Goal: Information Seeking & Learning: Learn about a topic

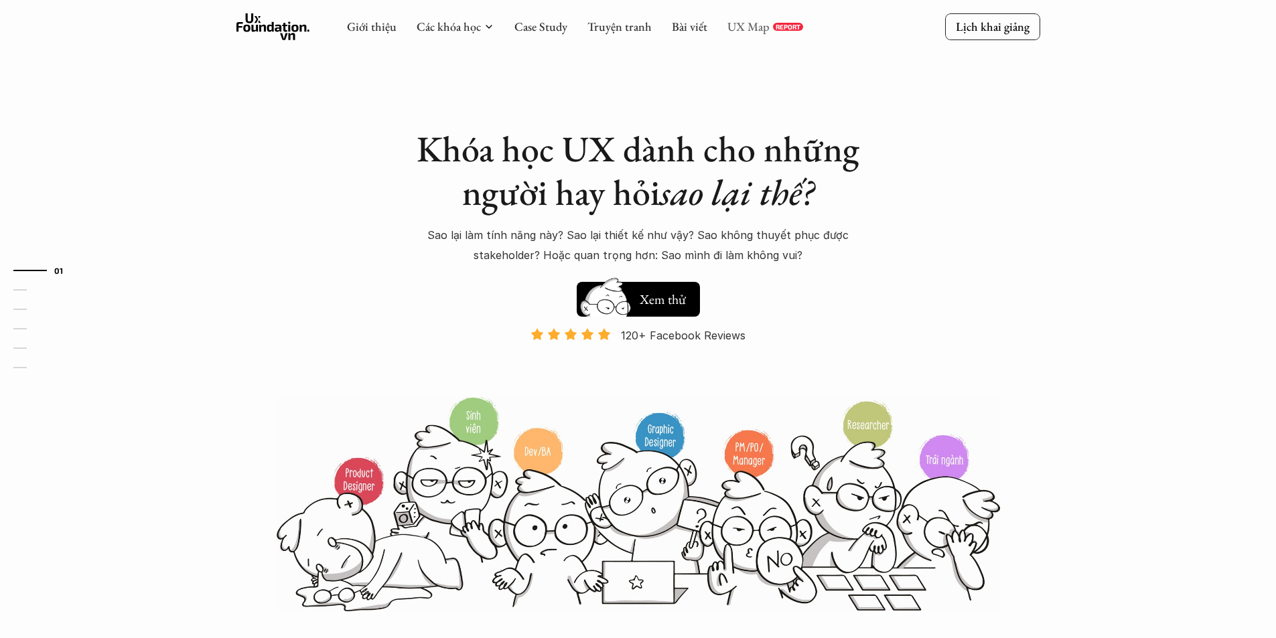
click at [747, 29] on link "UX Map" at bounding box center [748, 26] width 42 height 15
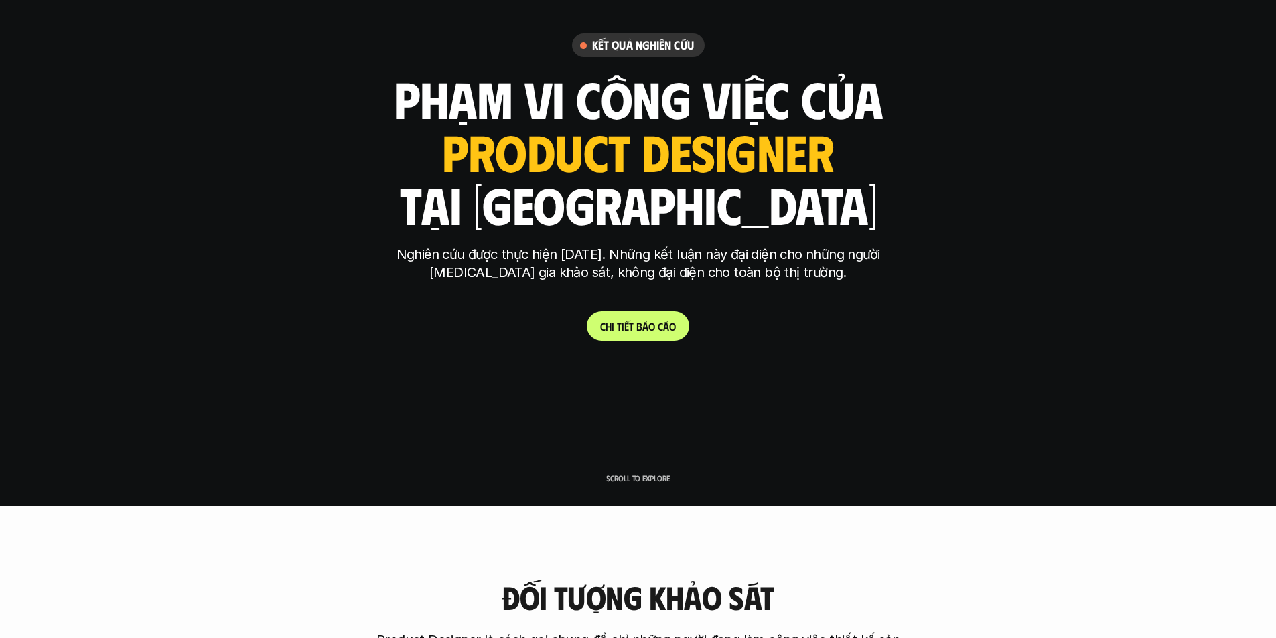
scroll to position [201, 0]
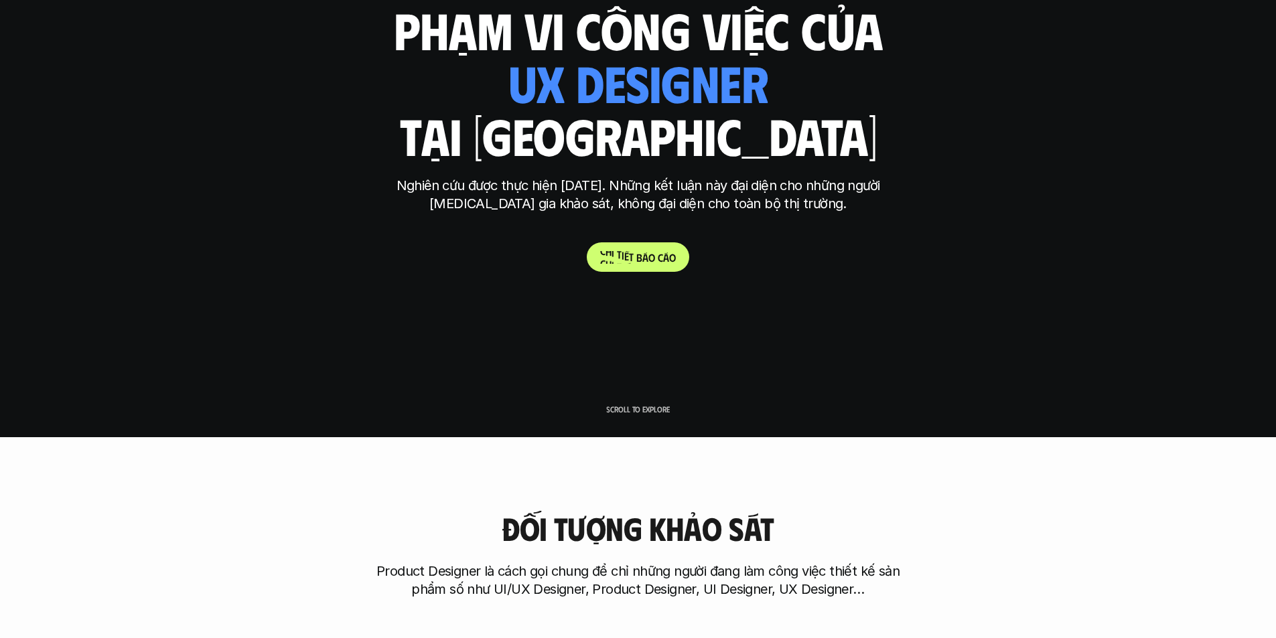
click at [679, 261] on link "C h i t i ế t b á o c á o" at bounding box center [638, 256] width 102 height 29
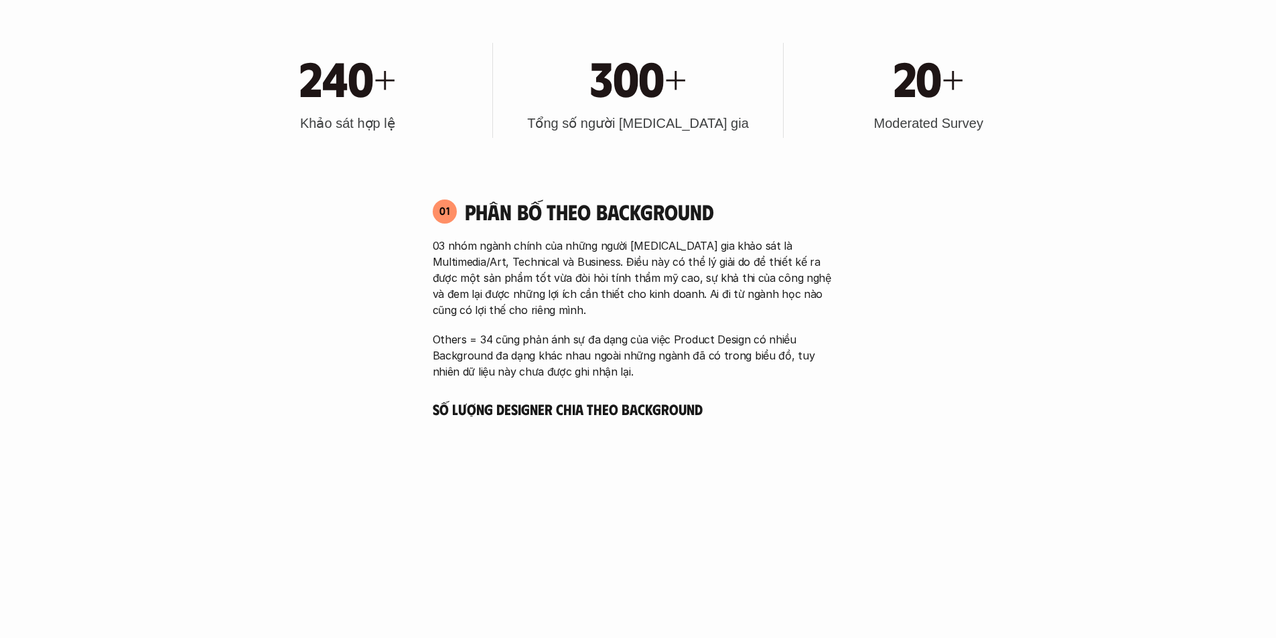
scroll to position [938, 0]
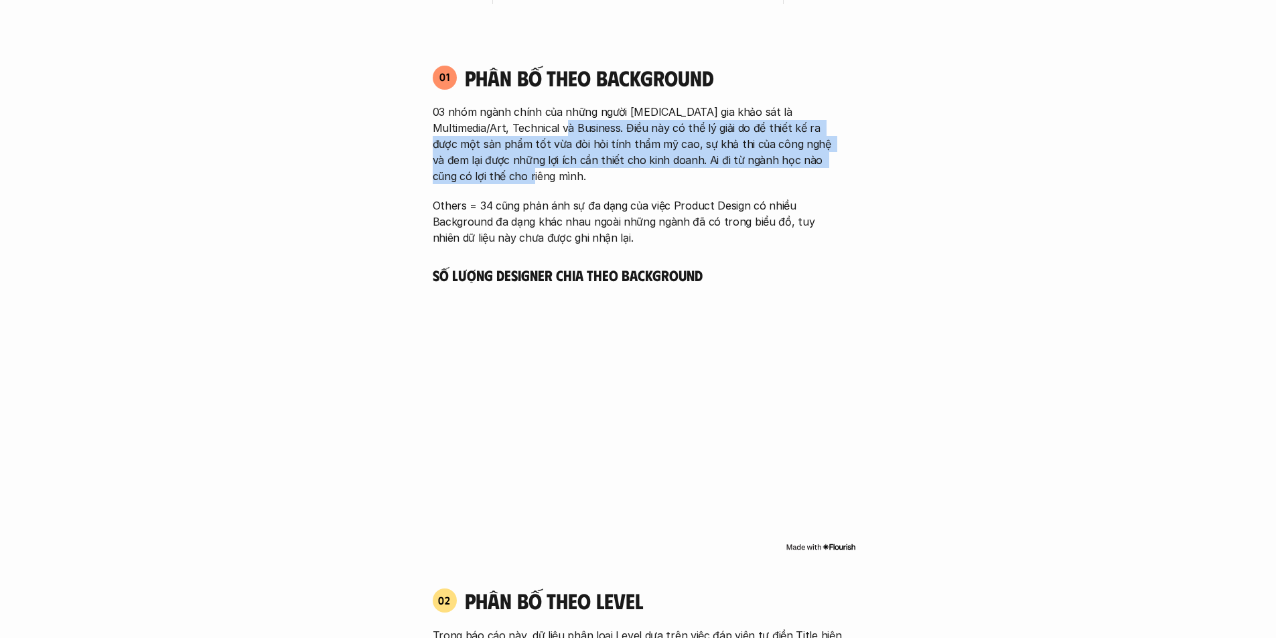
drag, startPoint x: 552, startPoint y: 164, endPoint x: 553, endPoint y: 171, distance: 7.5
click at [553, 171] on p "03 nhóm ngành chính của những người [MEDICAL_DATA] gia khảo sát là Multimedia/A…" at bounding box center [638, 144] width 411 height 80
click at [556, 177] on p "03 nhóm ngành chính của những người [MEDICAL_DATA] gia khảo sát là Multimedia/A…" at bounding box center [638, 144] width 411 height 80
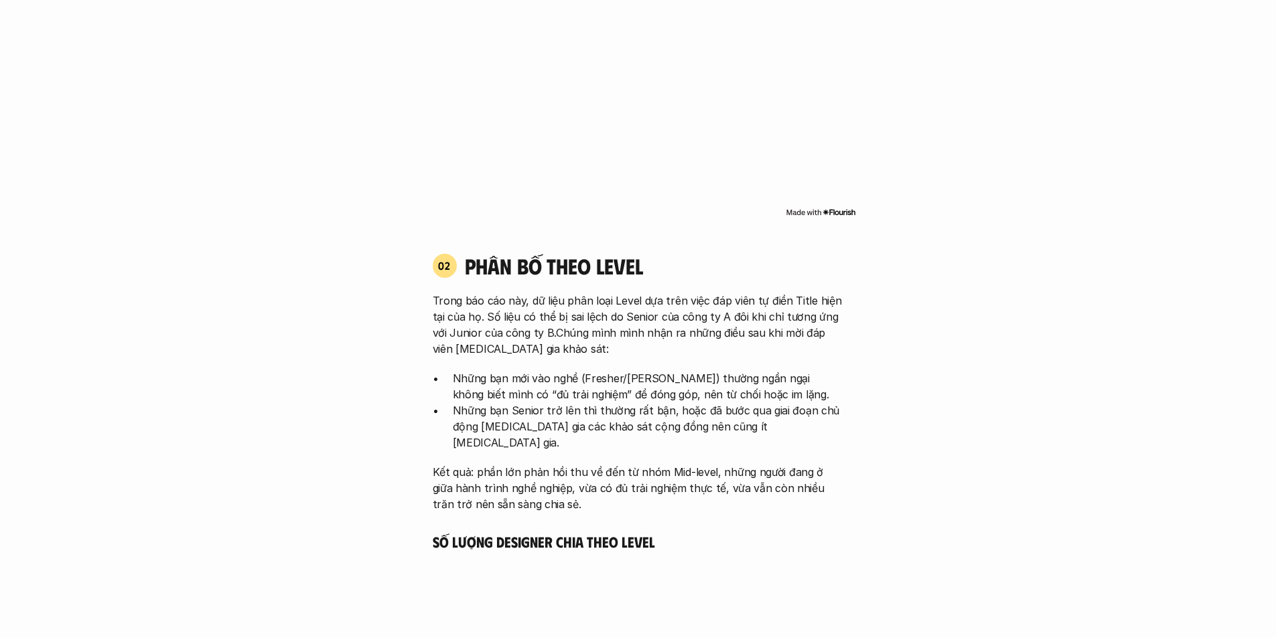
scroll to position [1473, 0]
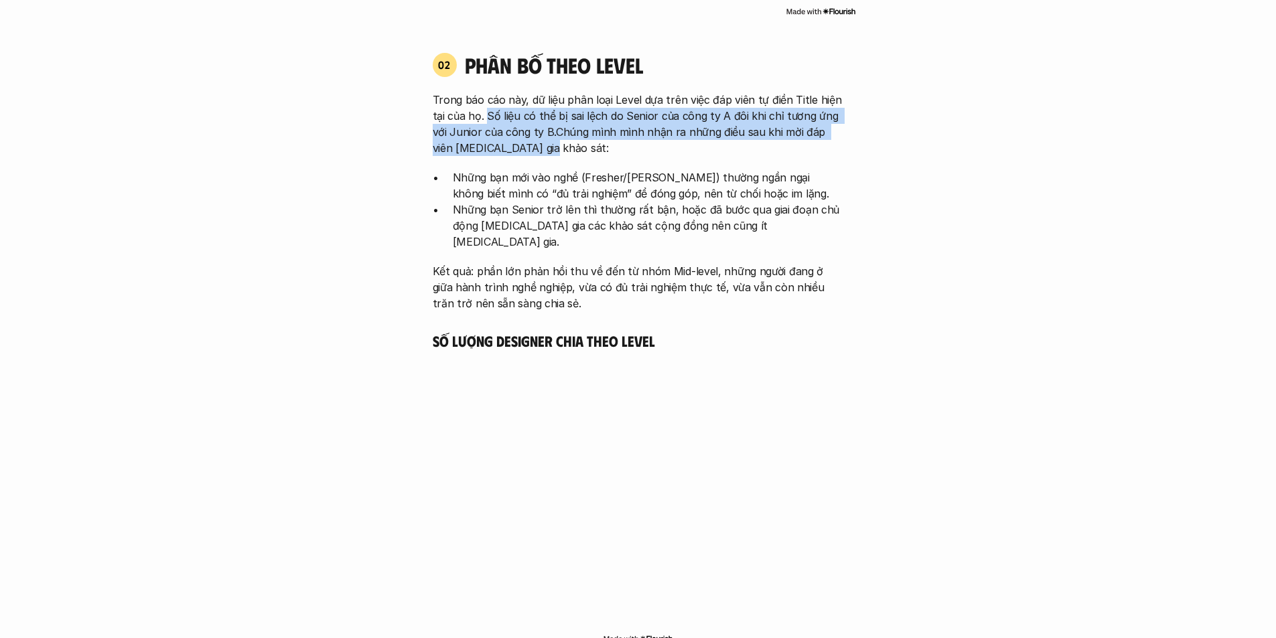
drag, startPoint x: 487, startPoint y: 115, endPoint x: 524, endPoint y: 149, distance: 50.2
click at [524, 149] on p "Trong báo cáo này, dữ liệu phân loại Level dựa trên việc đáp viên tự điền Title…" at bounding box center [638, 124] width 411 height 64
click at [421, 146] on div "02 phân bố theo Level Trong báo cáo này, dữ liệu phân loại Level dựa trên việc …" at bounding box center [638, 181] width 435 height 259
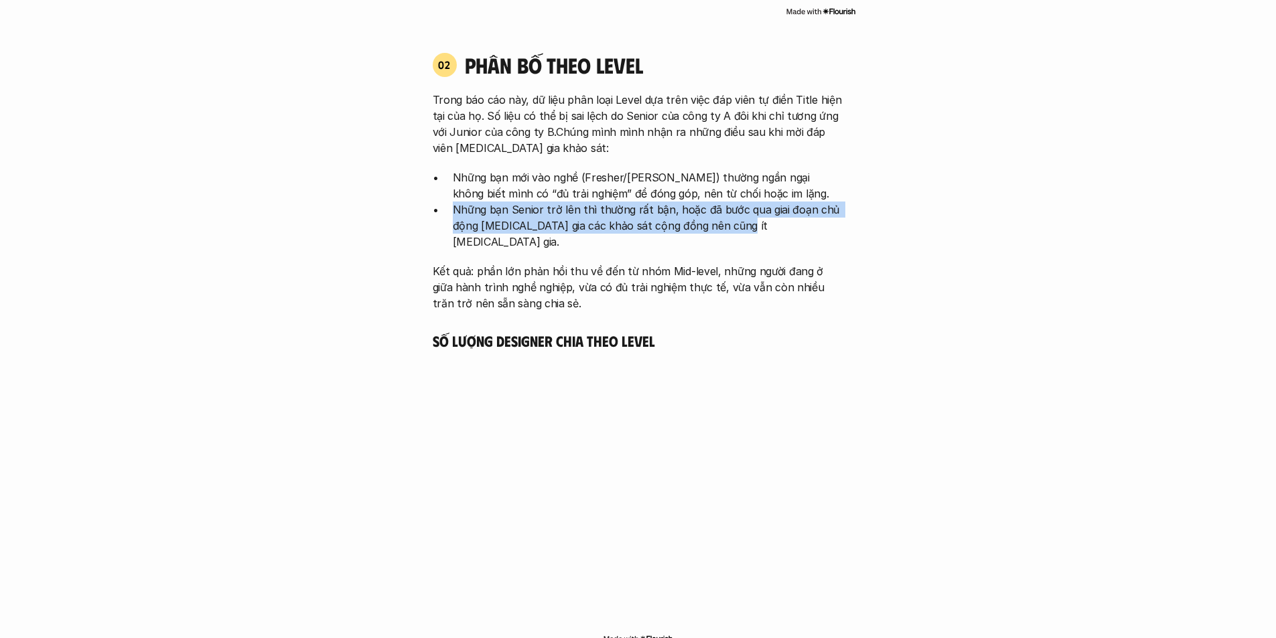
drag, startPoint x: 491, startPoint y: 210, endPoint x: 734, endPoint y: 219, distance: 243.3
click at [734, 219] on p "Những bạn Senior trở lên thì thường rất bận, hoặc đã bước qua giai đoạn chủ độn…" at bounding box center [648, 226] width 391 height 48
click at [652, 224] on p "Những bạn Senior trở lên thì thường rất bận, hoặc đã bước qua giai đoạn chủ độn…" at bounding box center [648, 226] width 391 height 48
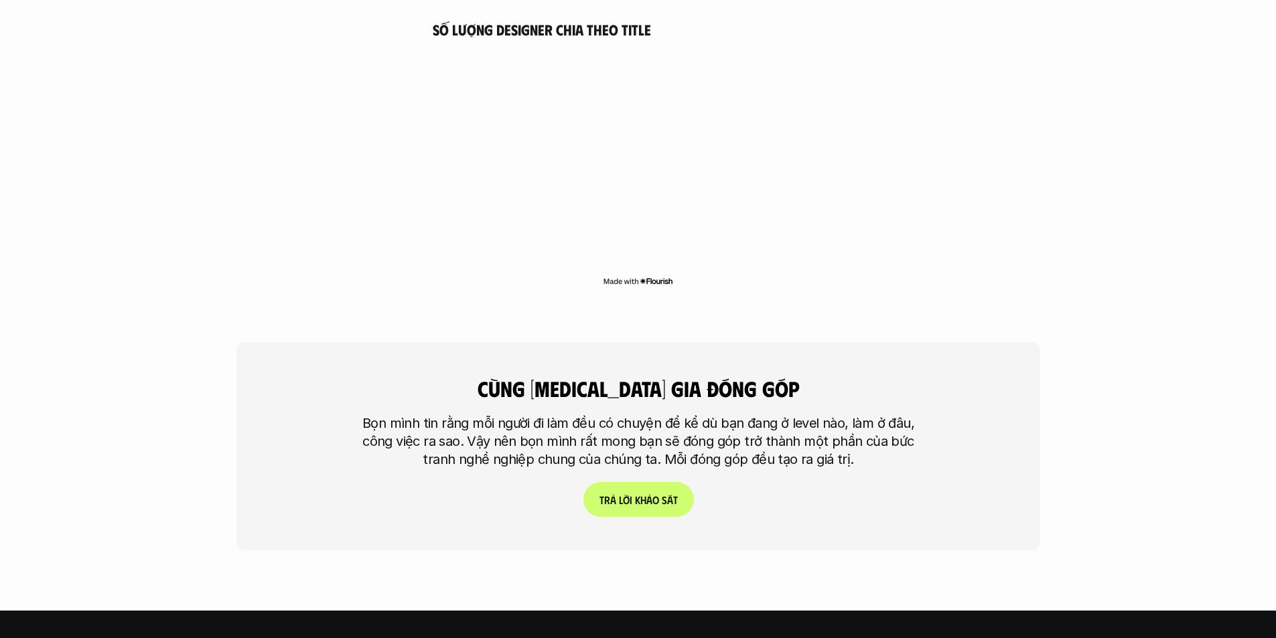
scroll to position [3348, 0]
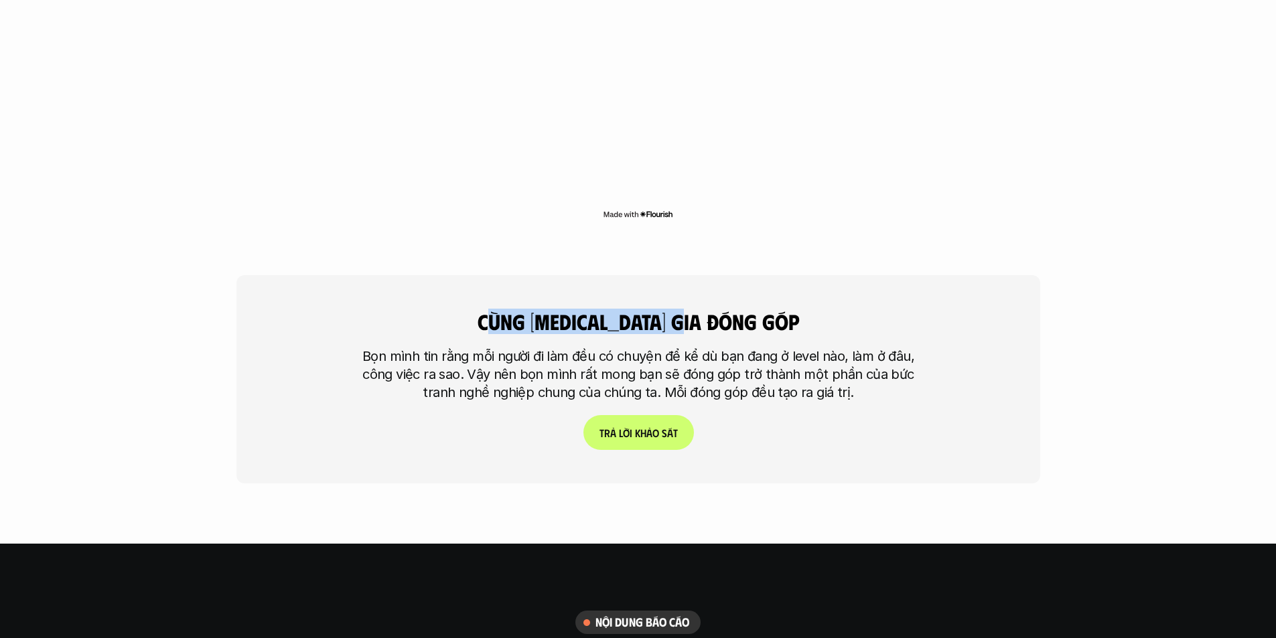
drag, startPoint x: 530, startPoint y: 259, endPoint x: 738, endPoint y: 266, distance: 207.7
click at [738, 309] on h4 "cùng [MEDICAL_DATA] gia đóng góp" at bounding box center [638, 321] width 435 height 25
drag, startPoint x: 739, startPoint y: 266, endPoint x: 745, endPoint y: 269, distance: 6.9
click at [741, 309] on h4 "cùng [MEDICAL_DATA] gia đóng góp" at bounding box center [638, 321] width 435 height 25
click at [822, 348] on p "Bọn mình tin rằng mỗi người đi làm đều có chuyện để kể dù bạn đang ở level nào,…" at bounding box center [638, 375] width 569 height 54
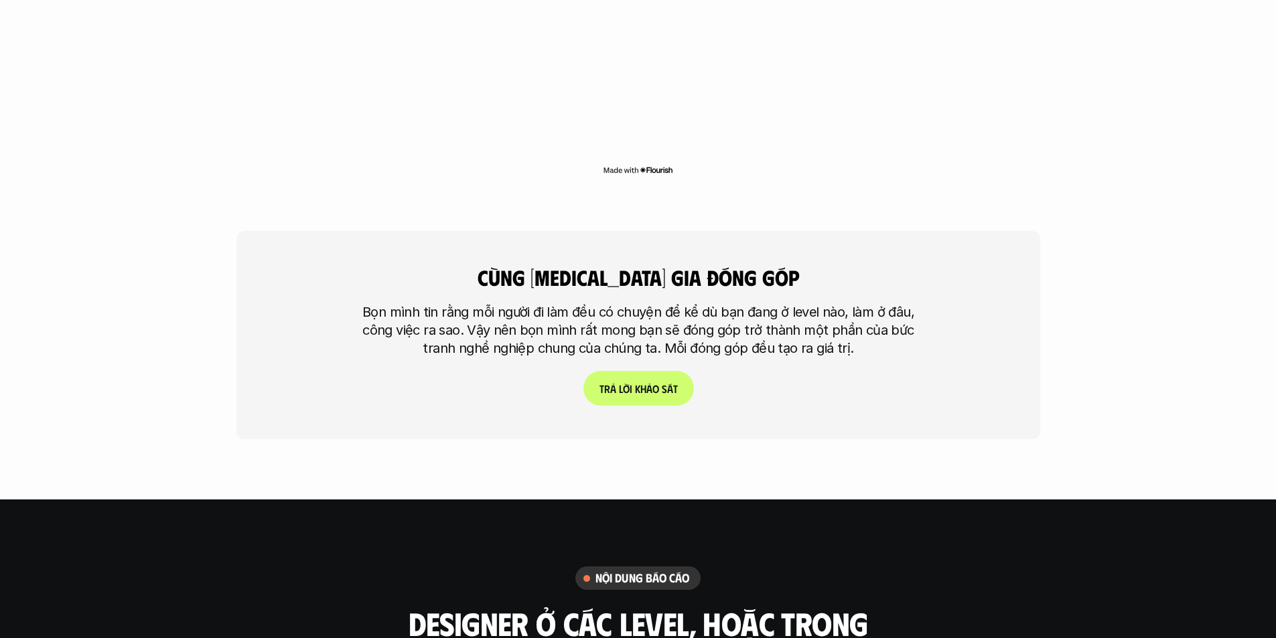
scroll to position [3415, 0]
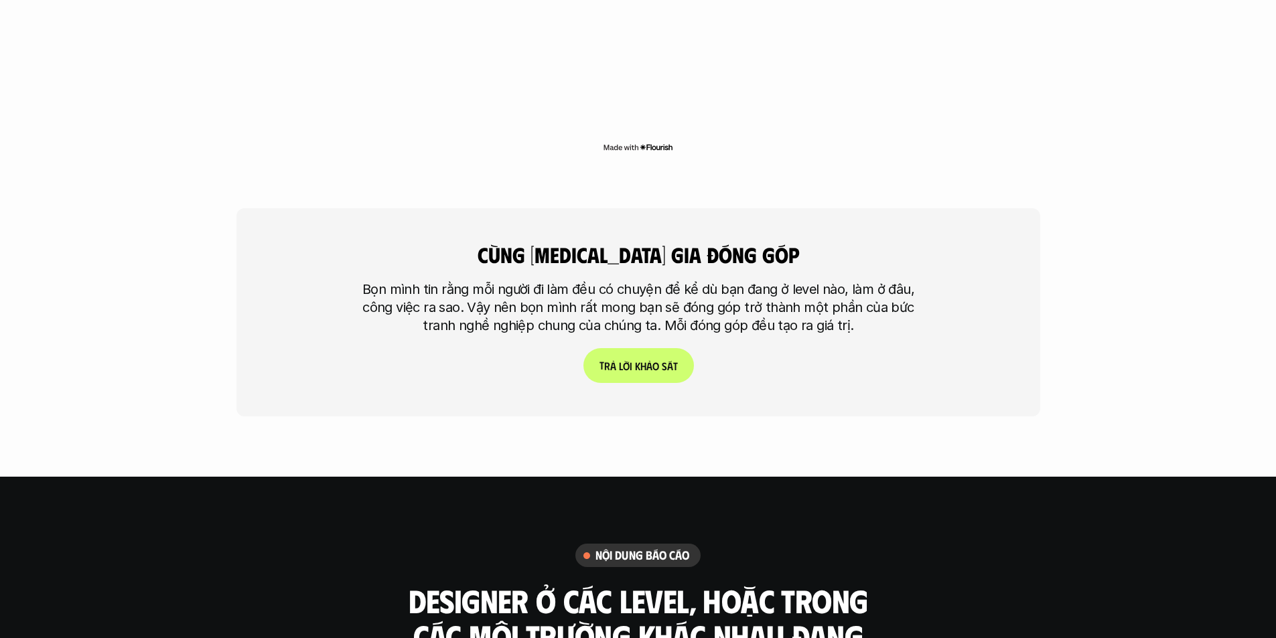
click at [677, 359] on span "t" at bounding box center [674, 365] width 5 height 13
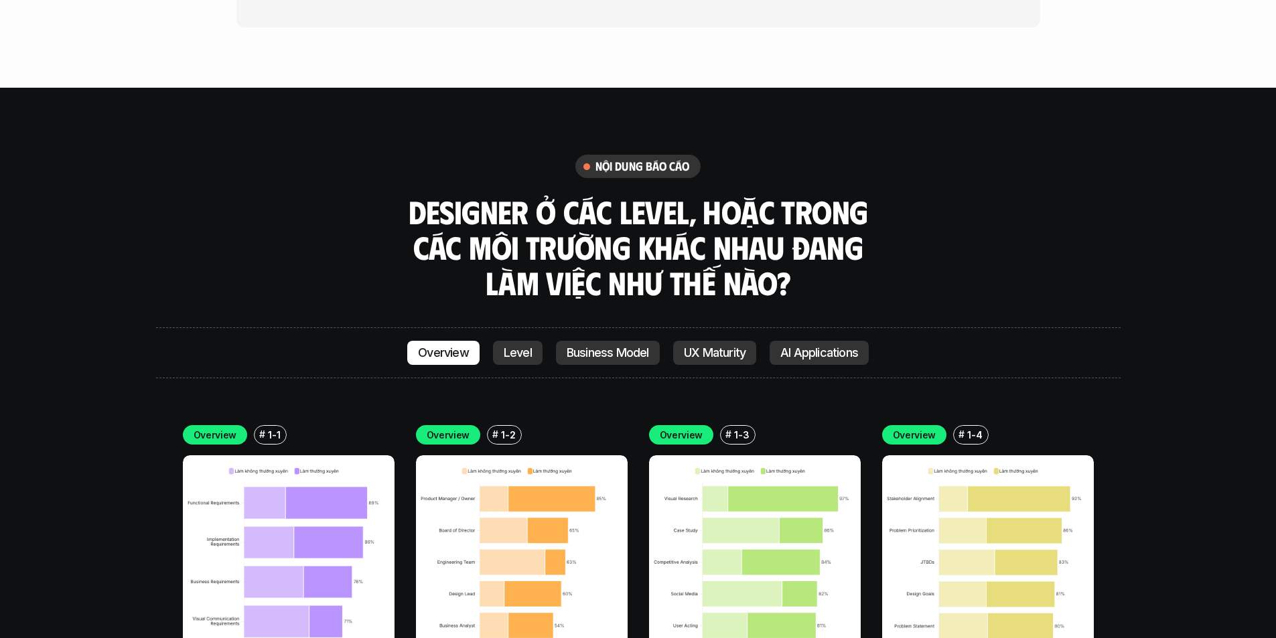
scroll to position [3828, 0]
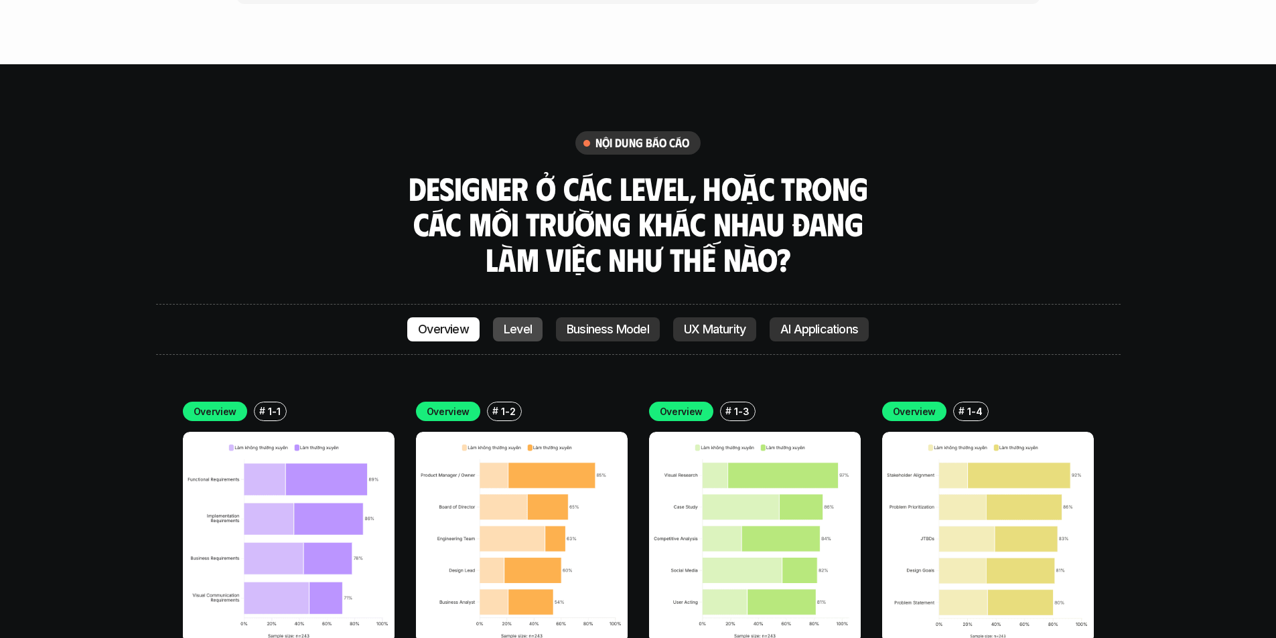
click at [520, 323] on p "Level" at bounding box center [518, 329] width 28 height 13
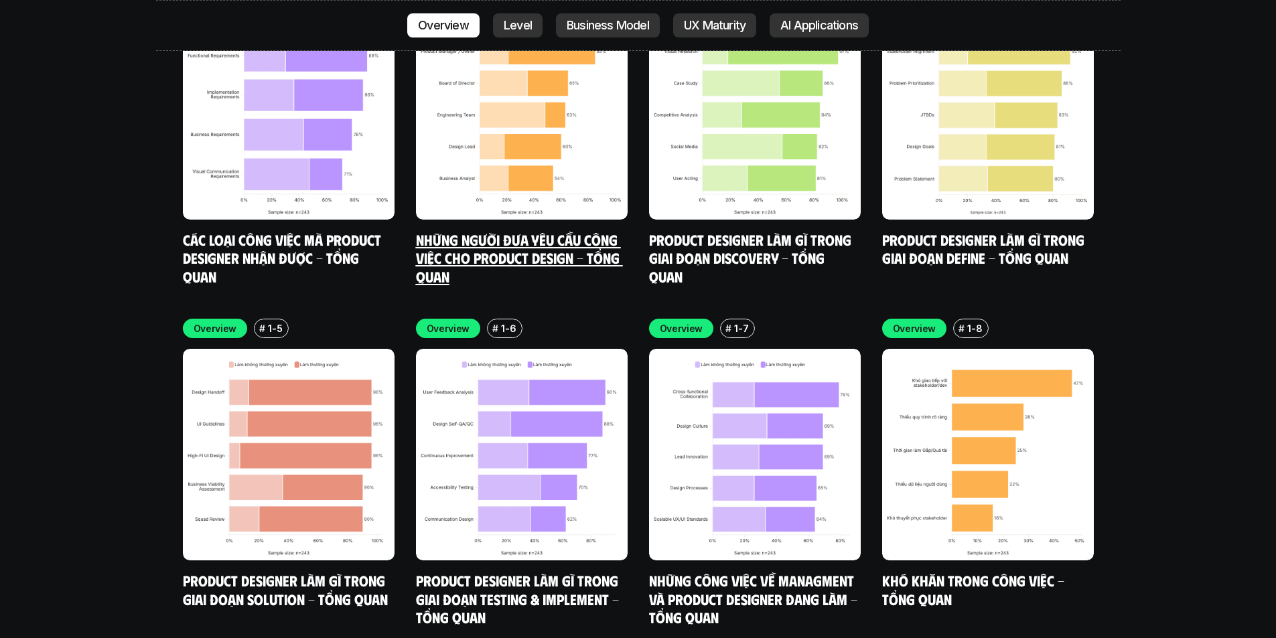
scroll to position [4051, 0]
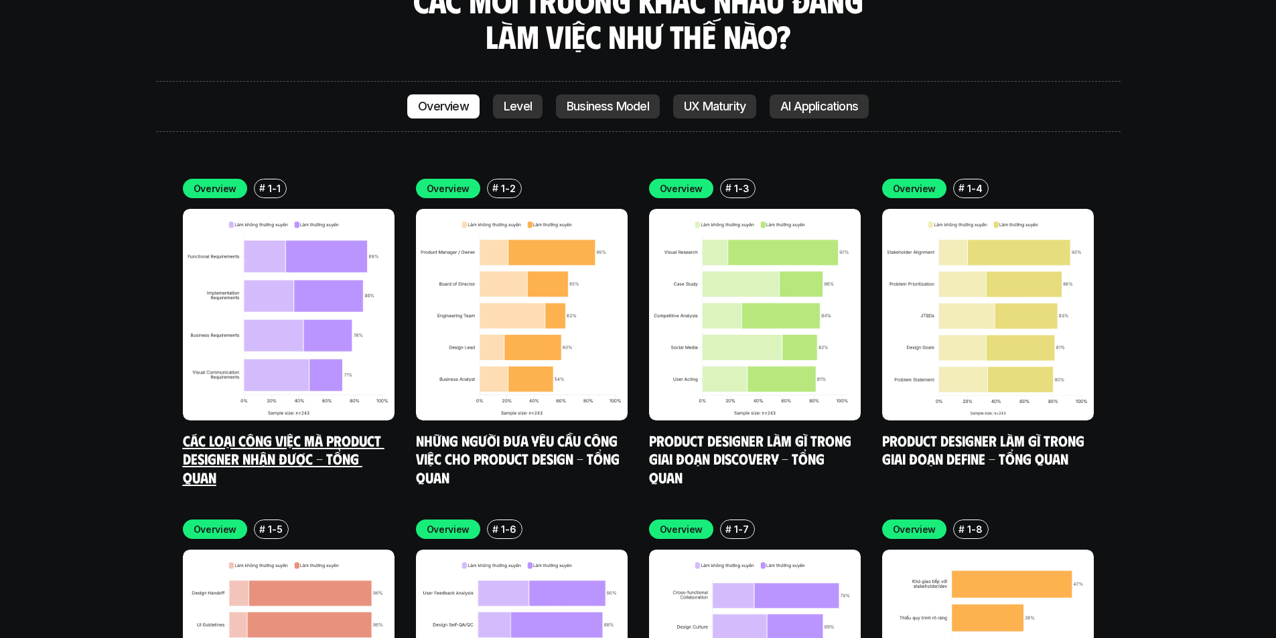
click at [326, 431] on link "Các loại công việc mà Product Designer nhận được - Tổng quan" at bounding box center [284, 458] width 202 height 55
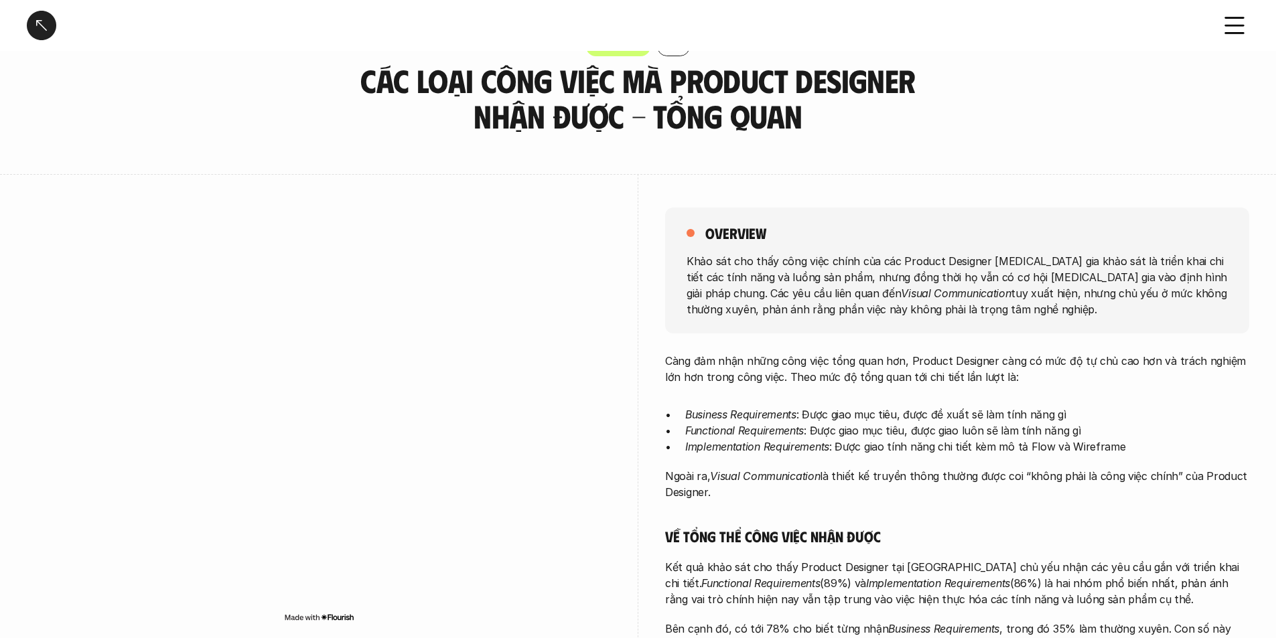
scroll to position [67, 0]
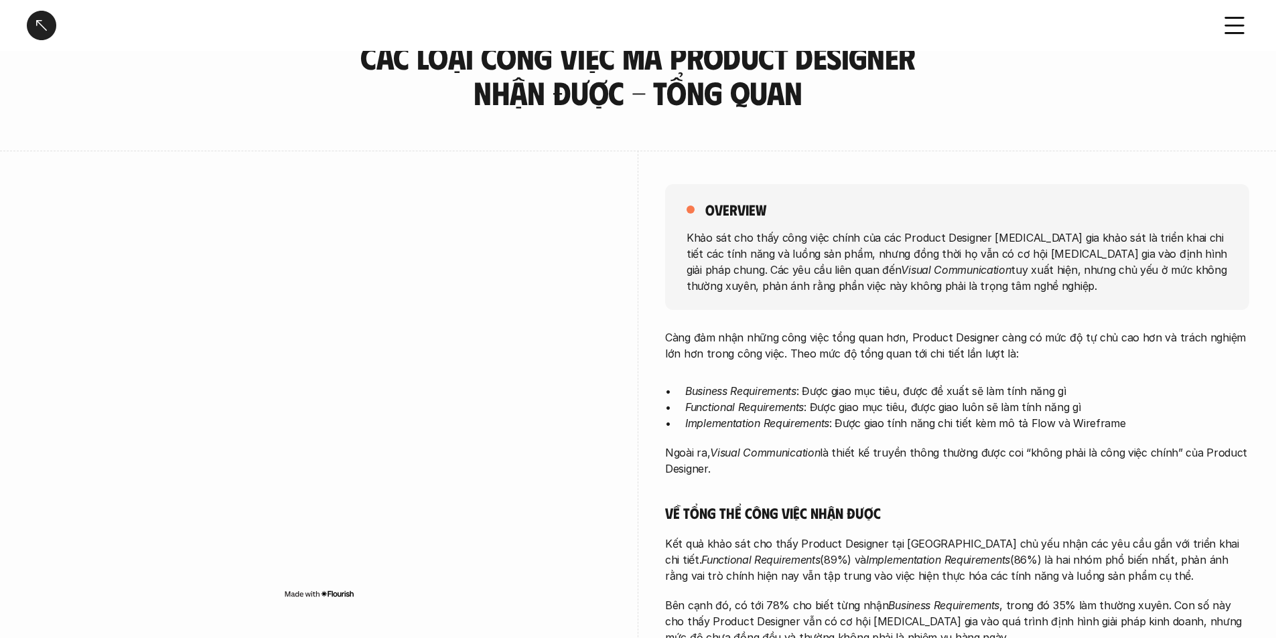
click at [316, 102] on div "Overview # 1-1 Các loại công việc mà Product Designer nhận được - Tổng quan" at bounding box center [638, 61] width 1276 height 97
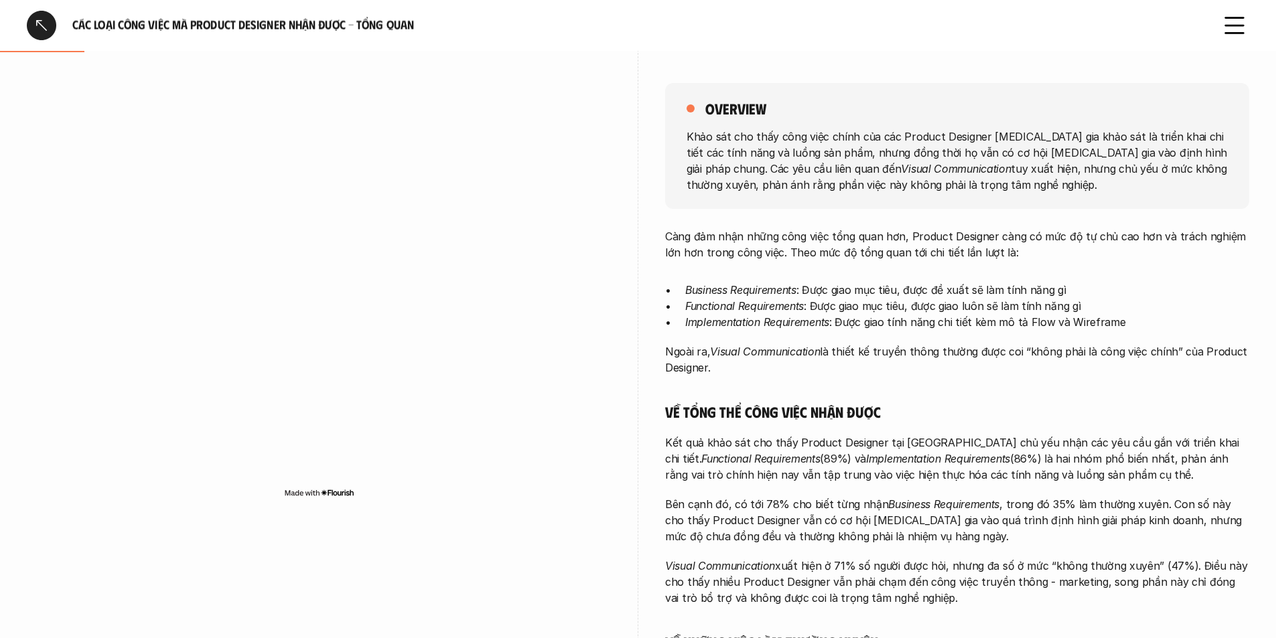
scroll to position [201, 0]
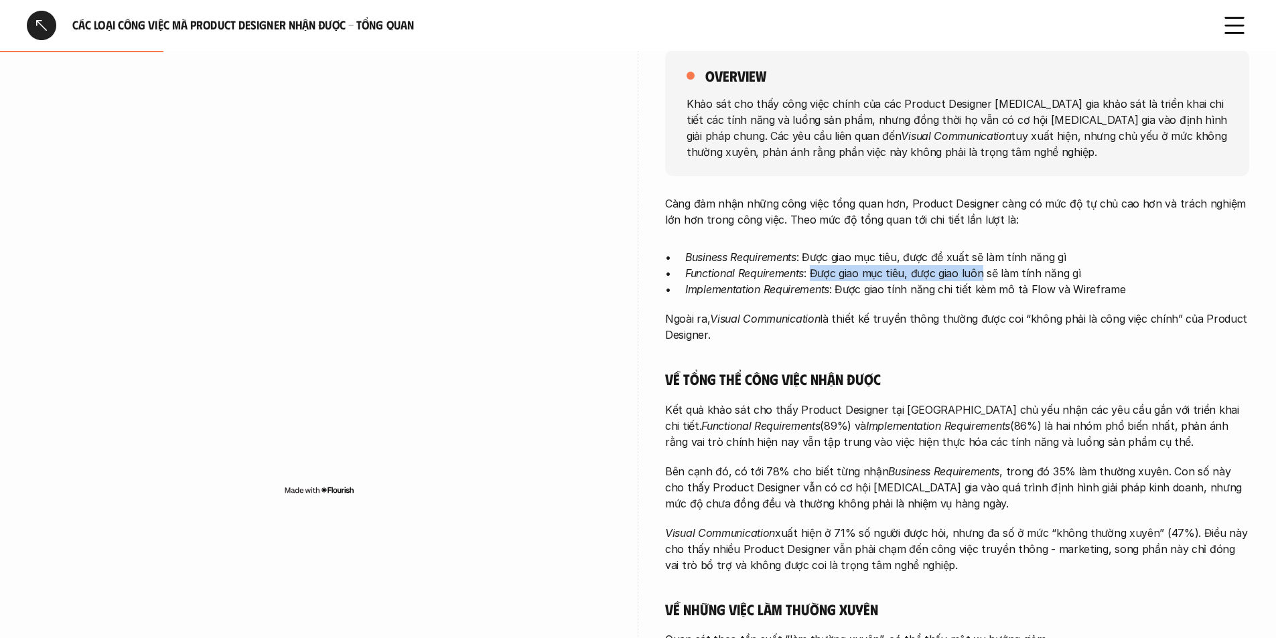
drag, startPoint x: 811, startPoint y: 273, endPoint x: 985, endPoint y: 275, distance: 174.1
click at [984, 275] on p "Functional Requirements : Được giao mục tiêu, được giao luôn sẽ làm tính năng gì" at bounding box center [967, 273] width 564 height 16
click at [990, 277] on p "Functional Requirements : Được giao mục tiêu, được giao luôn sẽ làm tính năng gì" at bounding box center [967, 273] width 564 height 16
drag, startPoint x: 913, startPoint y: 273, endPoint x: 1067, endPoint y: 273, distance: 154.0
click at [1067, 273] on p "Functional Requirements : Được giao mục tiêu, được giao luôn sẽ làm tính năng gì" at bounding box center [967, 273] width 564 height 16
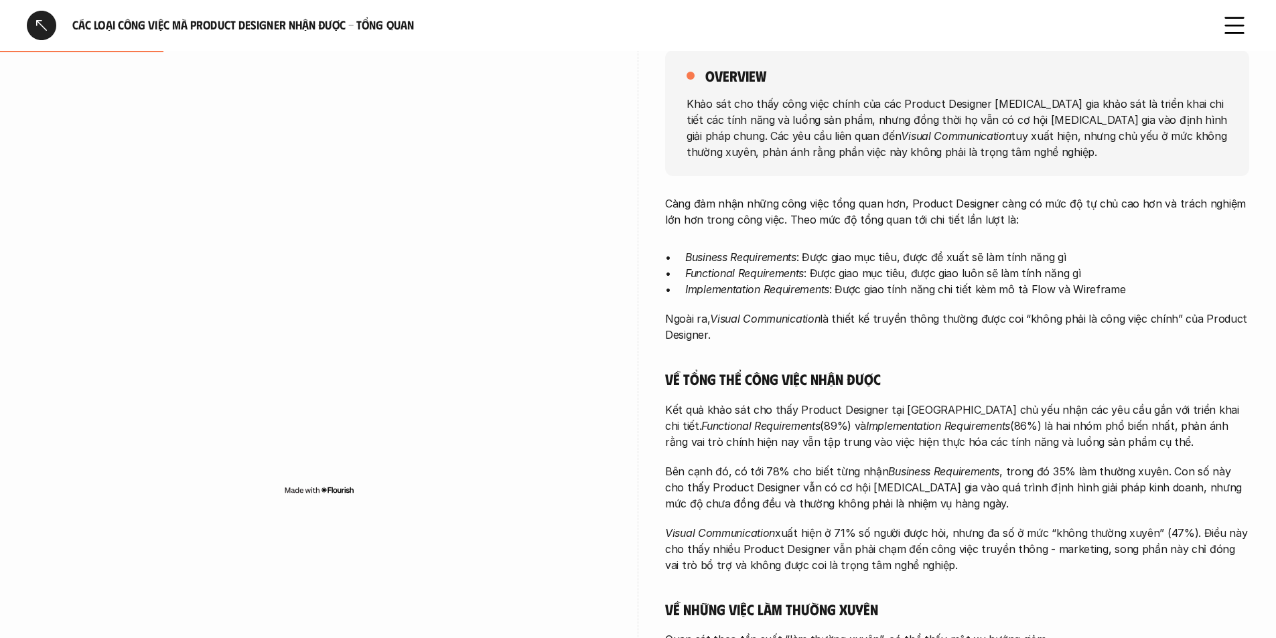
click at [911, 307] on div "Càng đảm nhận những công việc tổng quan hơn, Product Designer càng có mức độ tự…" at bounding box center [957, 477] width 584 height 562
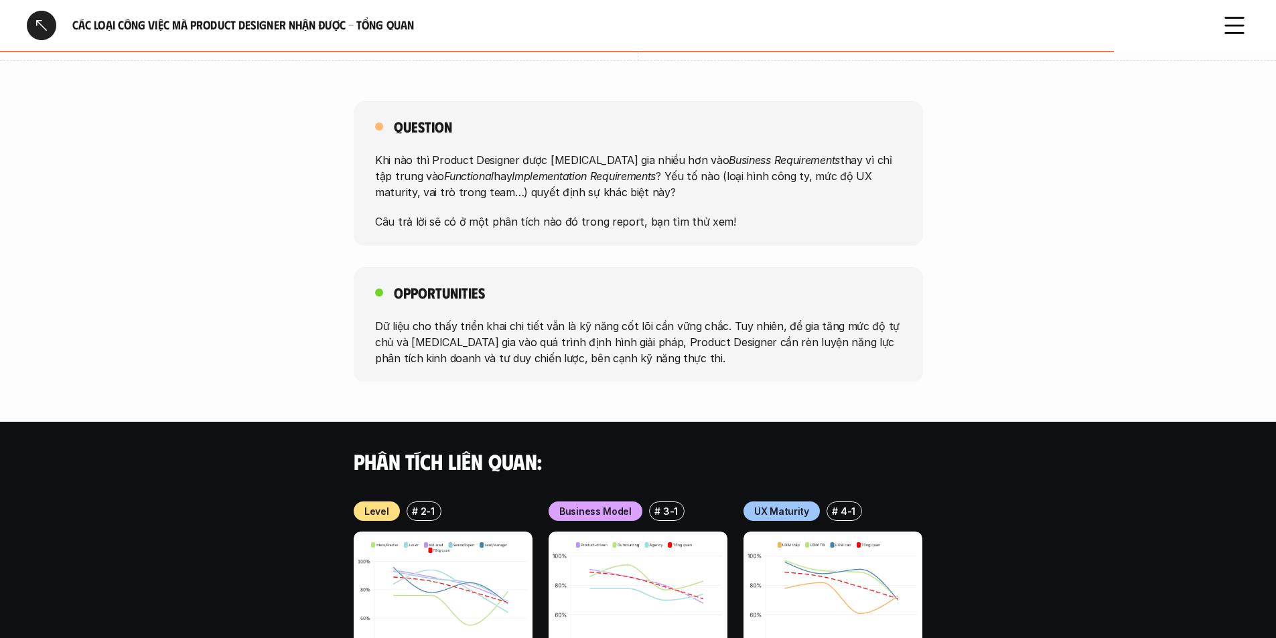
scroll to position [871, 0]
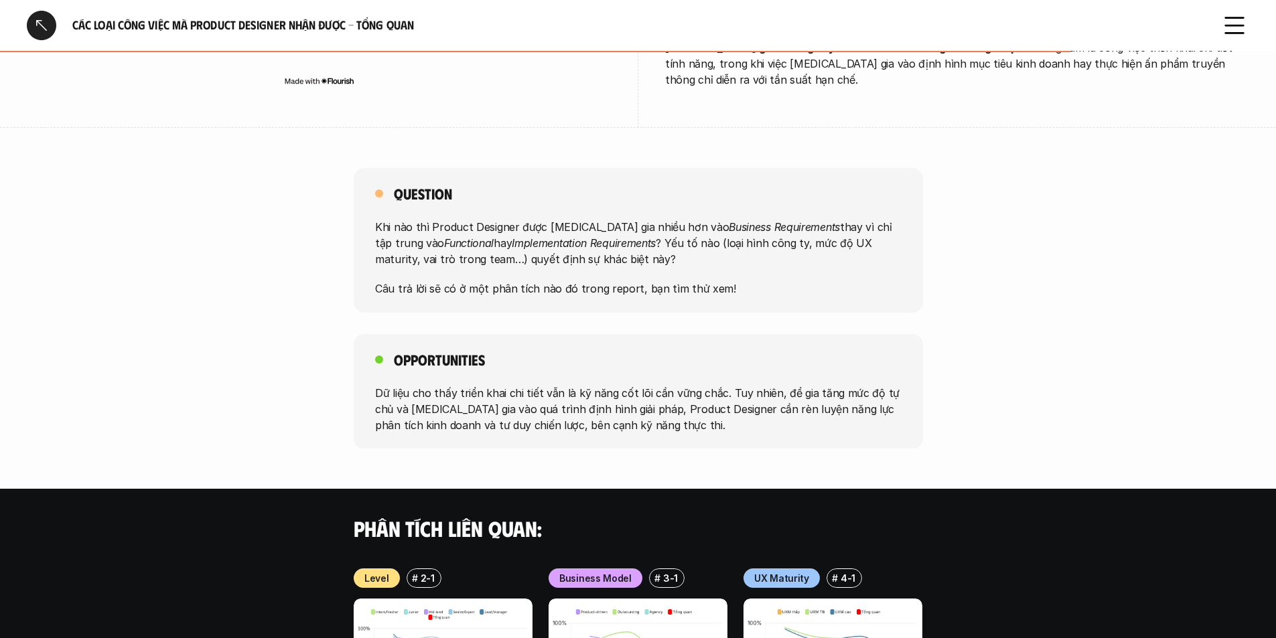
click at [954, 290] on div "Question Khi nào thì Product Designer được [MEDICAL_DATA] gia nhiều hơn vào Bus…" at bounding box center [638, 240] width 1276 height 145
drag, startPoint x: 471, startPoint y: 245, endPoint x: 603, endPoint y: 248, distance: 132.6
click at [601, 248] on p "Khi nào thì Product Designer được [MEDICAL_DATA] gia nhiều hơn vào Business Req…" at bounding box center [638, 243] width 526 height 48
click at [585, 240] on p "Khi nào thì Product Designer được [MEDICAL_DATA] gia nhiều hơn vào Business Req…" at bounding box center [638, 243] width 526 height 48
click at [563, 247] on p "Khi nào thì Product Designer được [MEDICAL_DATA] gia nhiều hơn vào Business Req…" at bounding box center [638, 243] width 526 height 48
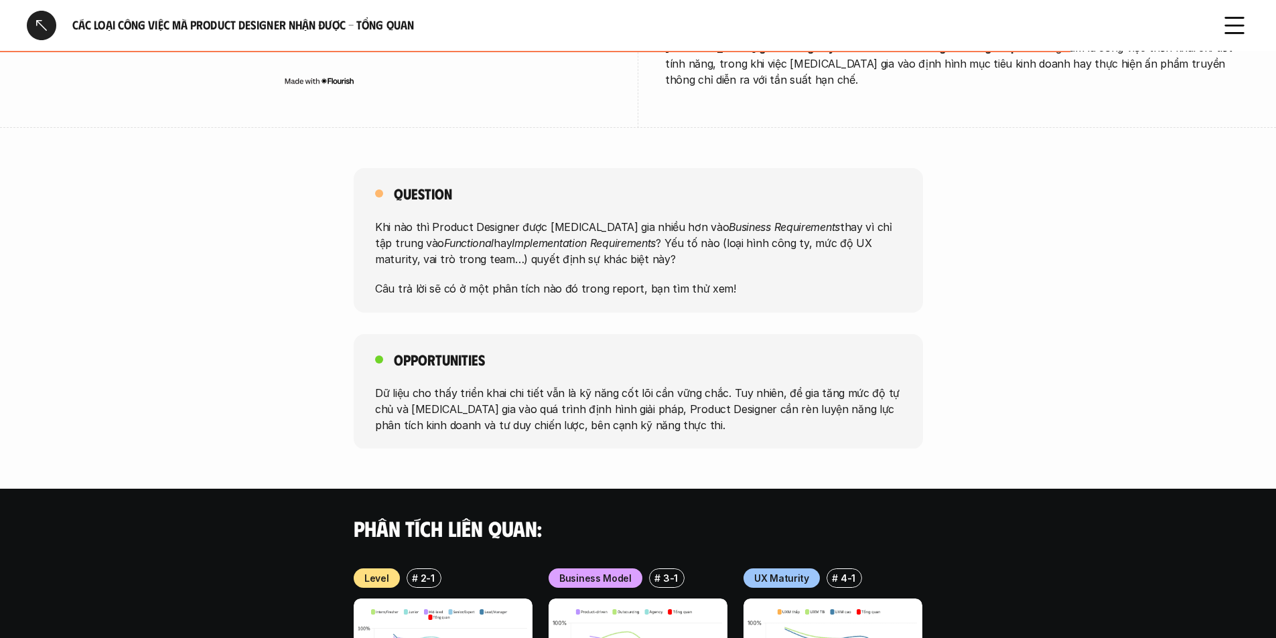
click at [524, 281] on p "Câu trả lời sẽ có ở một phân tích nào đó trong report, bạn tìm thử xem!" at bounding box center [638, 289] width 526 height 16
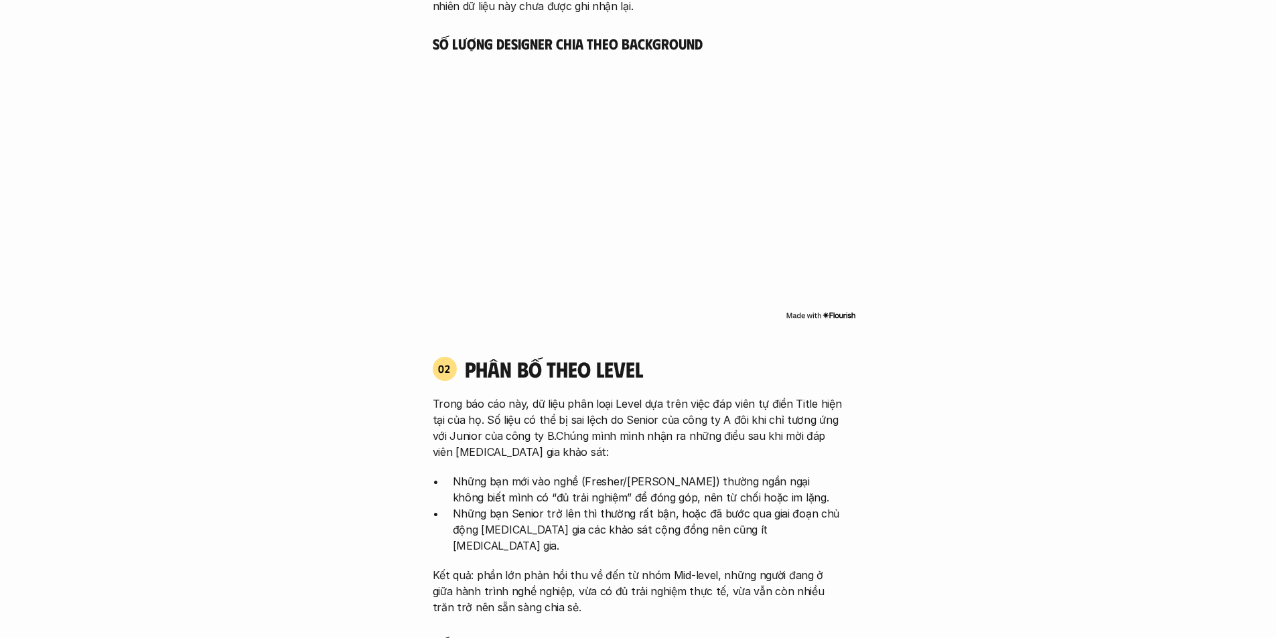
scroll to position [4788, 0]
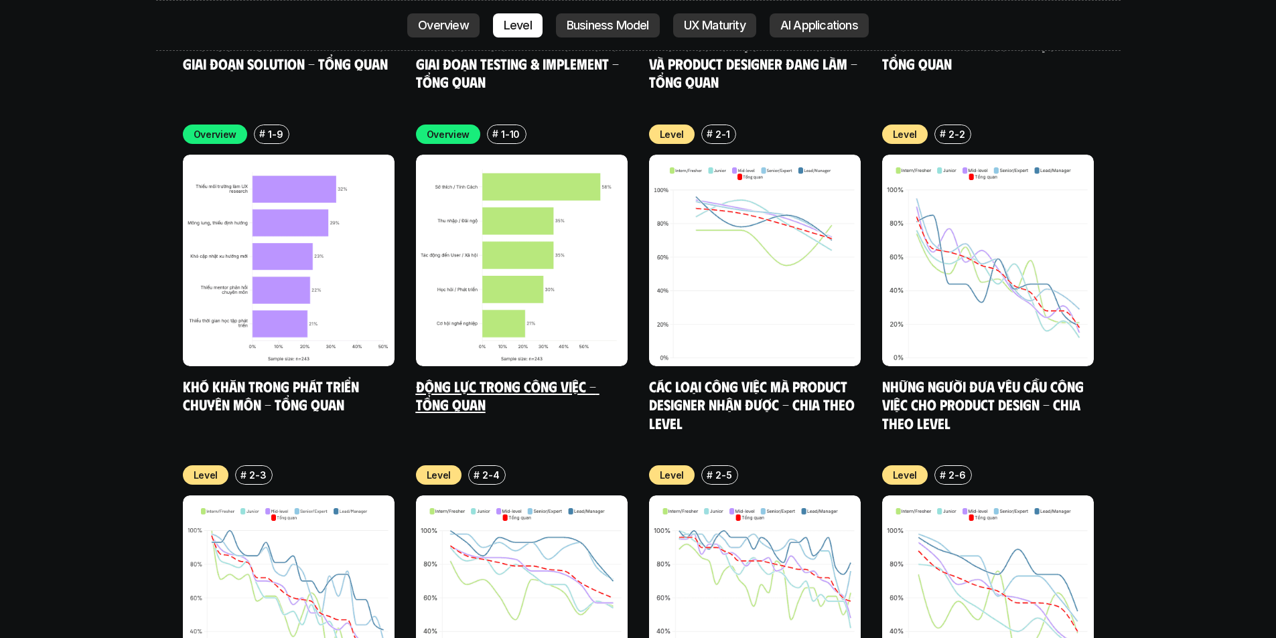
click at [477, 266] on img at bounding box center [522, 261] width 212 height 212
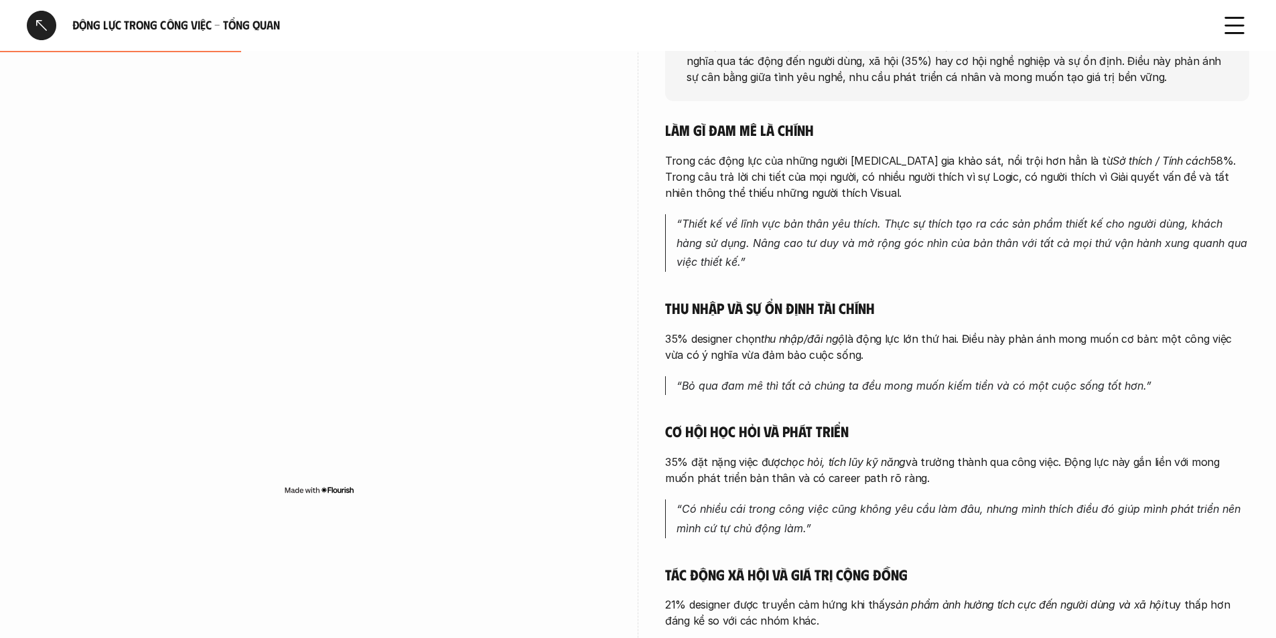
scroll to position [268, 0]
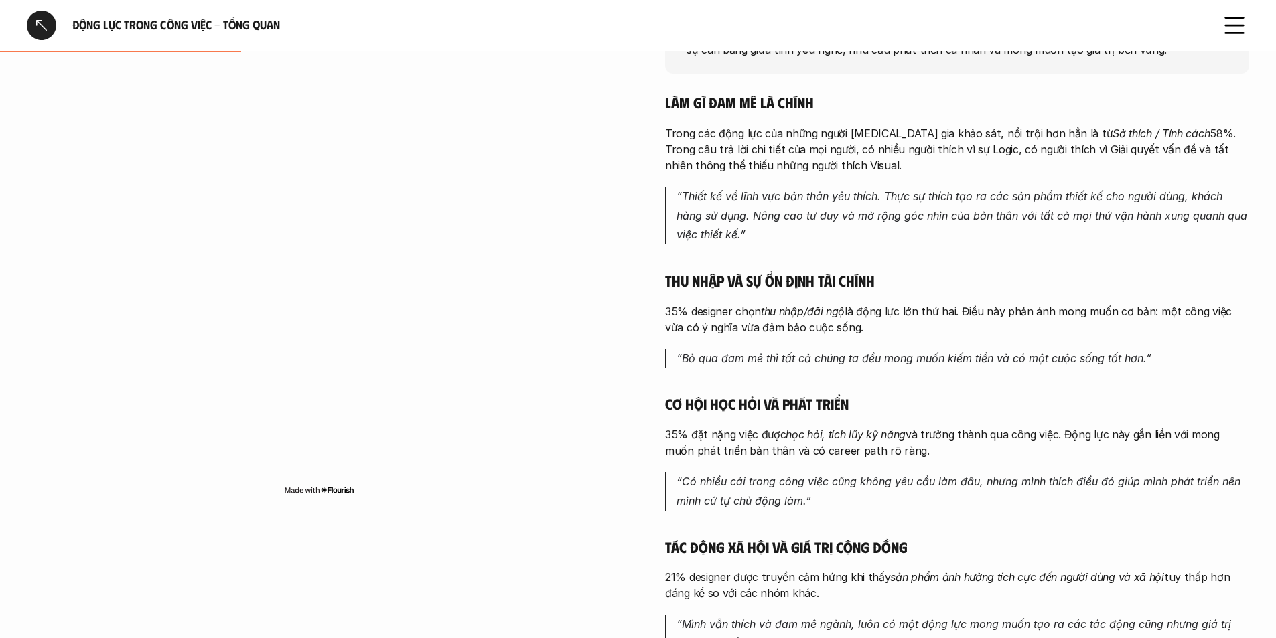
click at [658, 181] on div "overview Động lực của Product Designer chủ yếu đến từ niềm đam mê và sở thích c…" at bounding box center [638, 339] width 1222 height 850
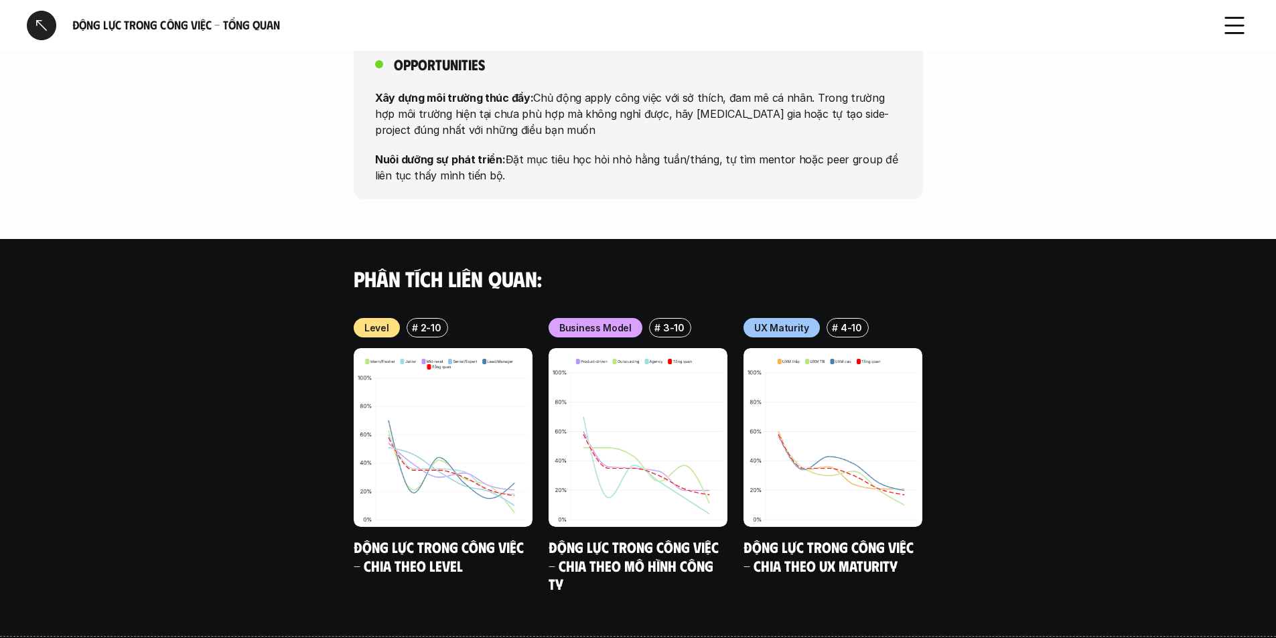
scroll to position [1169, 0]
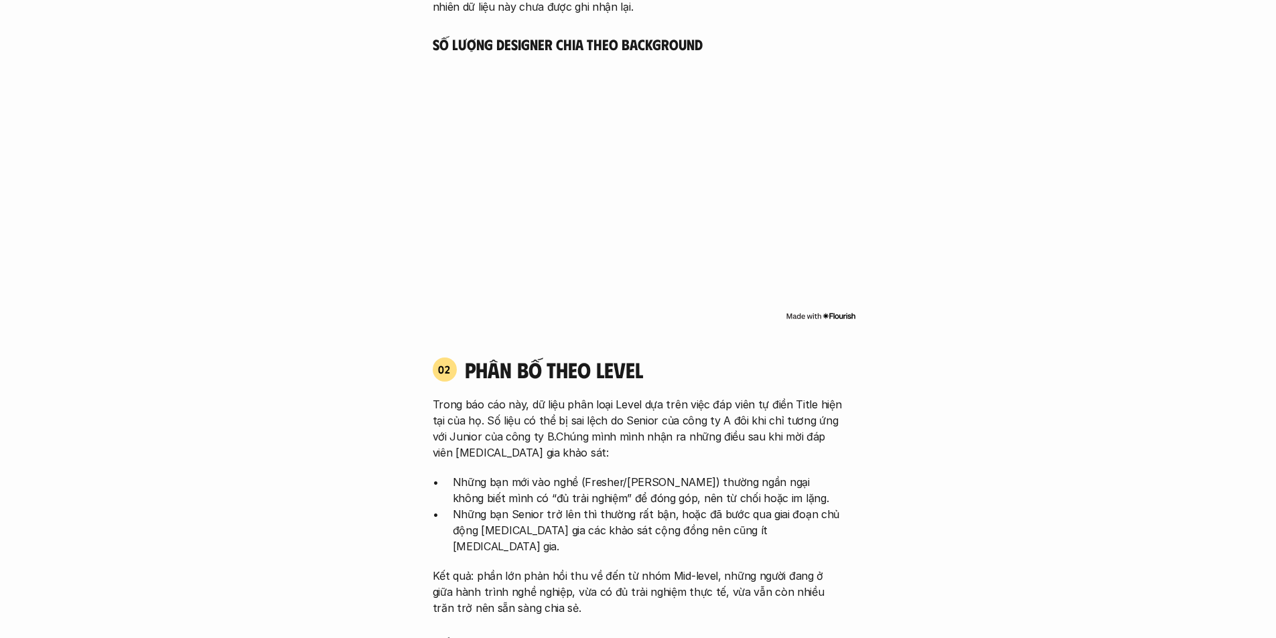
scroll to position [4788, 0]
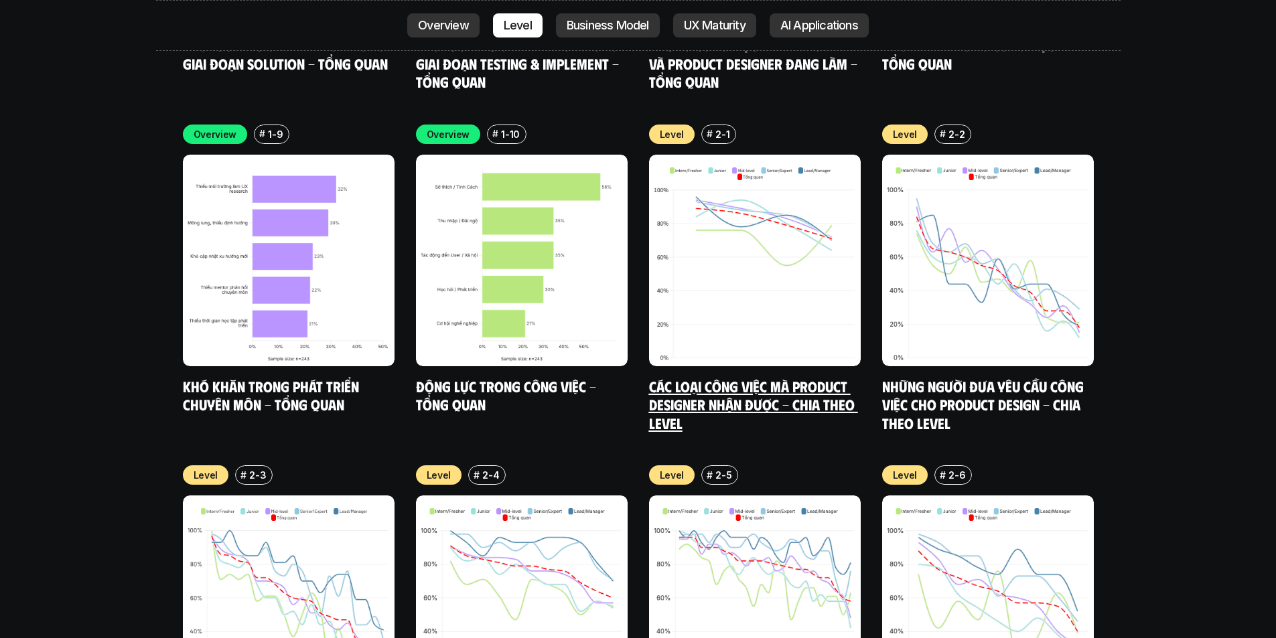
click at [759, 308] on div "Level # 2-1 Các loại công việc mà Product Designer nhận được - Chia theo Level" at bounding box center [755, 279] width 212 height 308
click at [771, 377] on link "Các loại công việc mà Product Designer nhận được - Chia theo Level" at bounding box center [753, 404] width 209 height 55
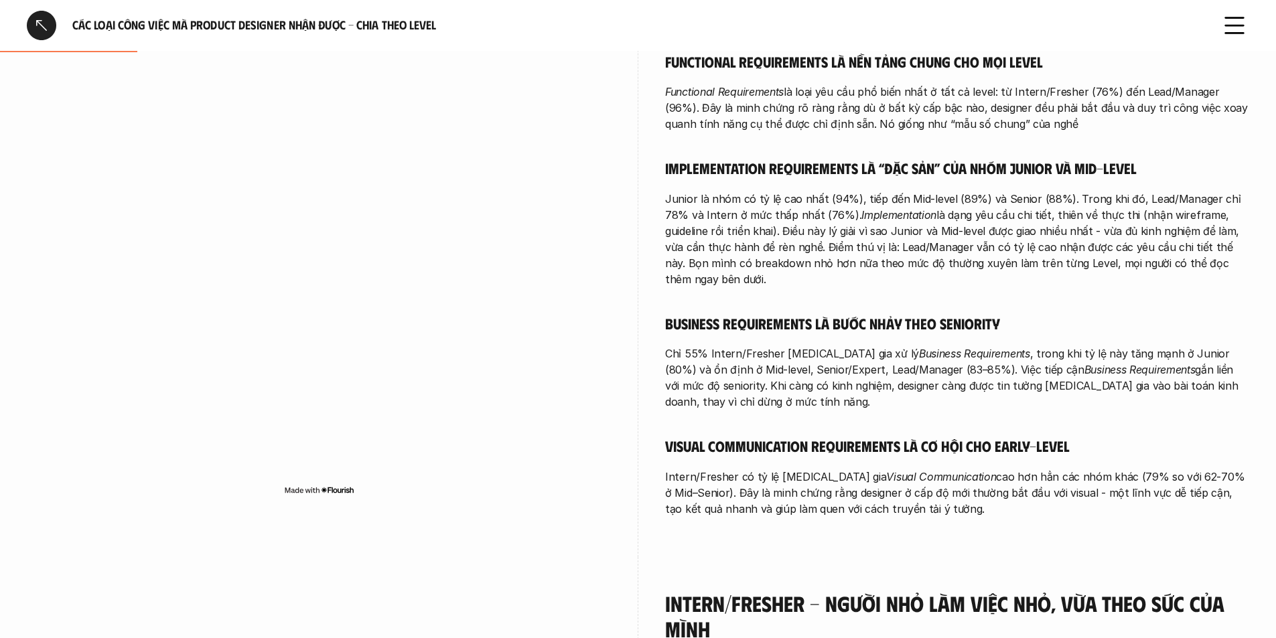
scroll to position [469, 0]
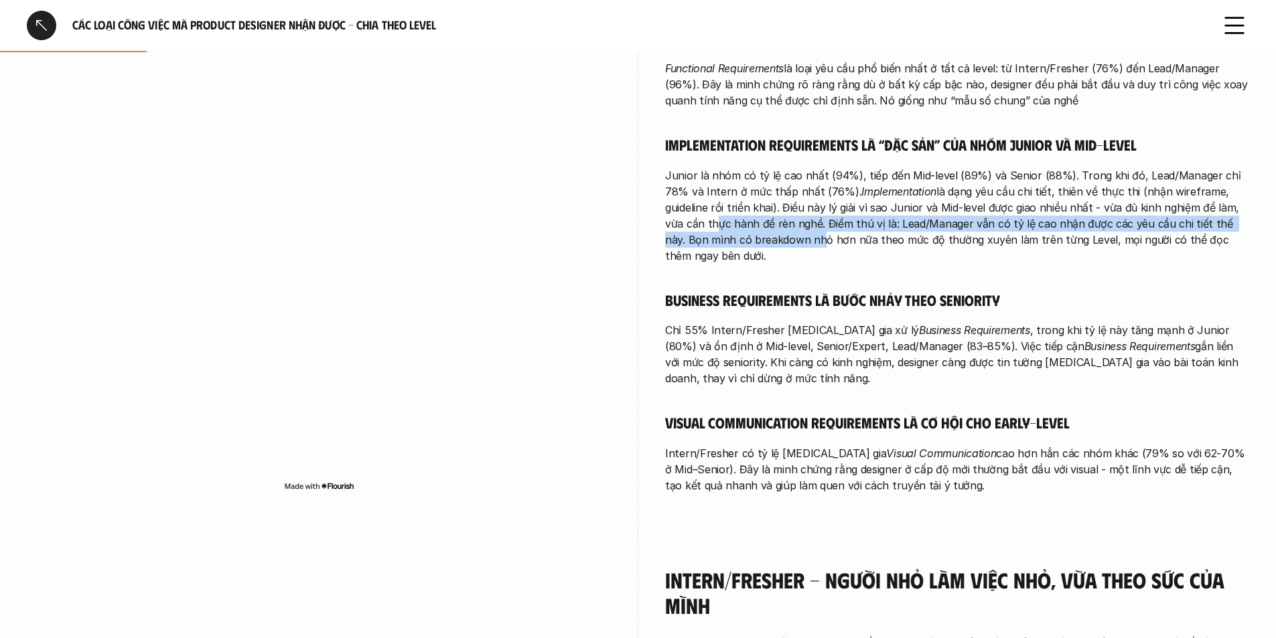
drag, startPoint x: 674, startPoint y: 209, endPoint x: 741, endPoint y: 218, distance: 67.5
click at [741, 218] on p "Junior là nhóm có tỷ lệ cao nhất (94%), tiếp đến Mid-level (89%) và Senior (88%…" at bounding box center [957, 215] width 584 height 96
click at [676, 224] on p "Junior là nhóm có tỷ lệ cao nhất (94%), tiếp đến Mid-level (89%) và Senior (88%…" at bounding box center [957, 215] width 584 height 96
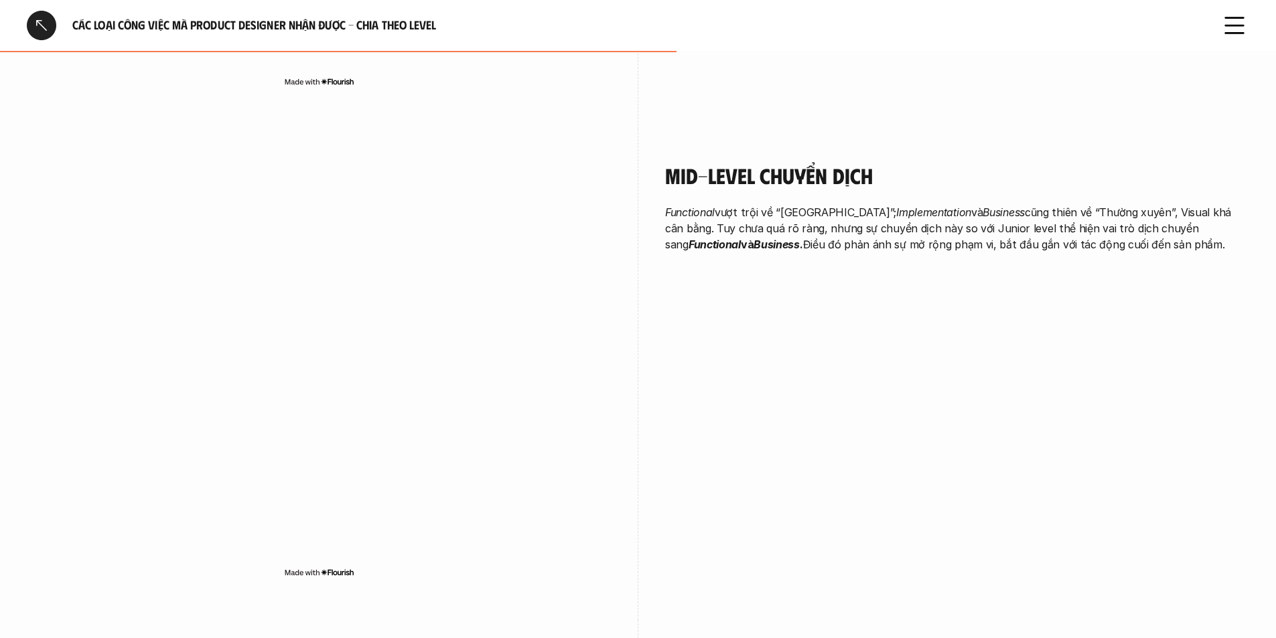
scroll to position [1875, 0]
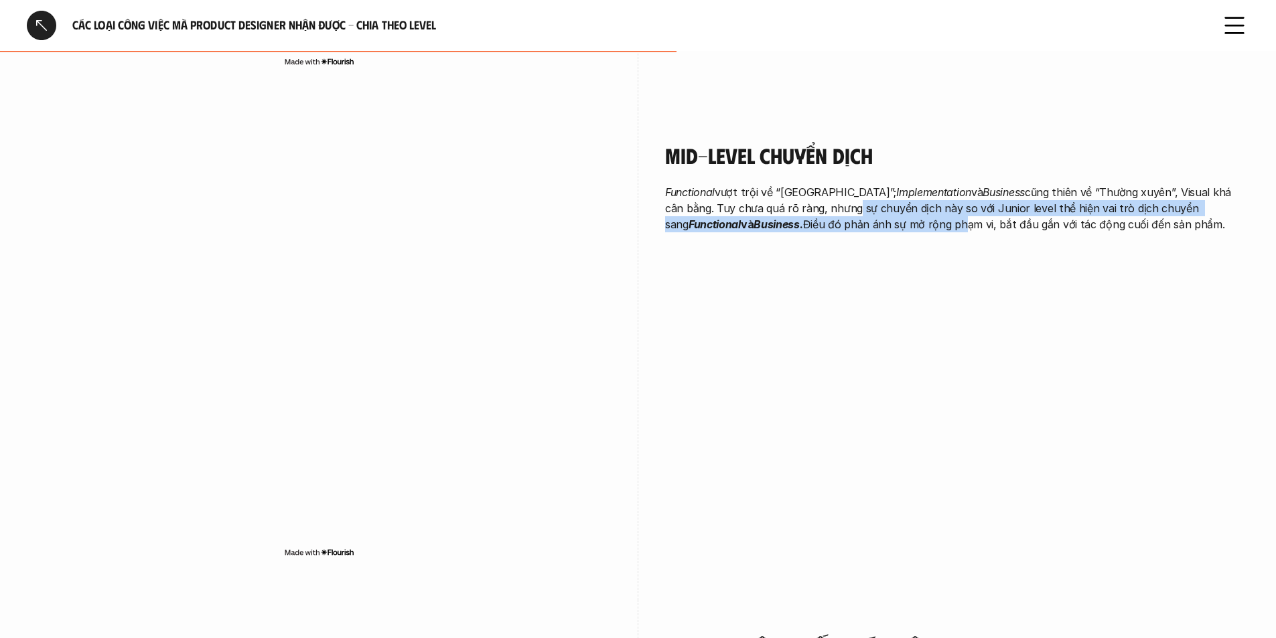
drag, startPoint x: 832, startPoint y: 179, endPoint x: 882, endPoint y: 195, distance: 52.1
click at [882, 195] on p "Functional vượt trội về “Thường xuyên”; Implementation và Business cũng thiên v…" at bounding box center [957, 208] width 584 height 48
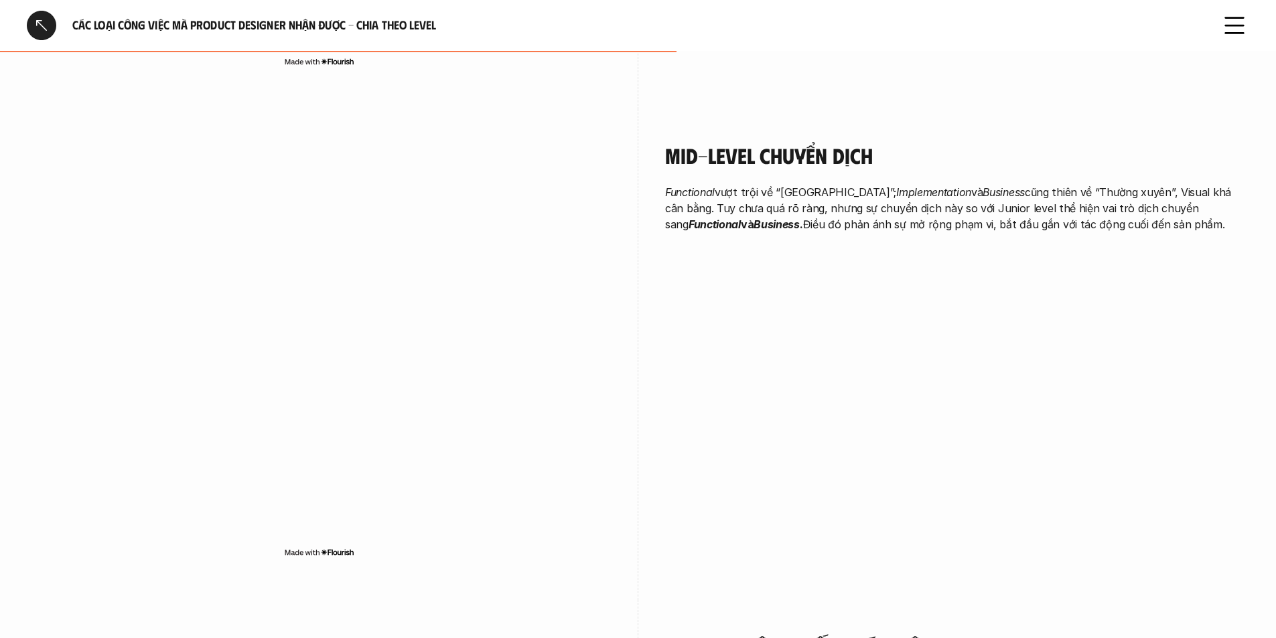
click at [924, 200] on div "Mid-level chuyển dịch Functional vượt trội về “Thường xuyên”; Implementation và…" at bounding box center [957, 190] width 584 height 163
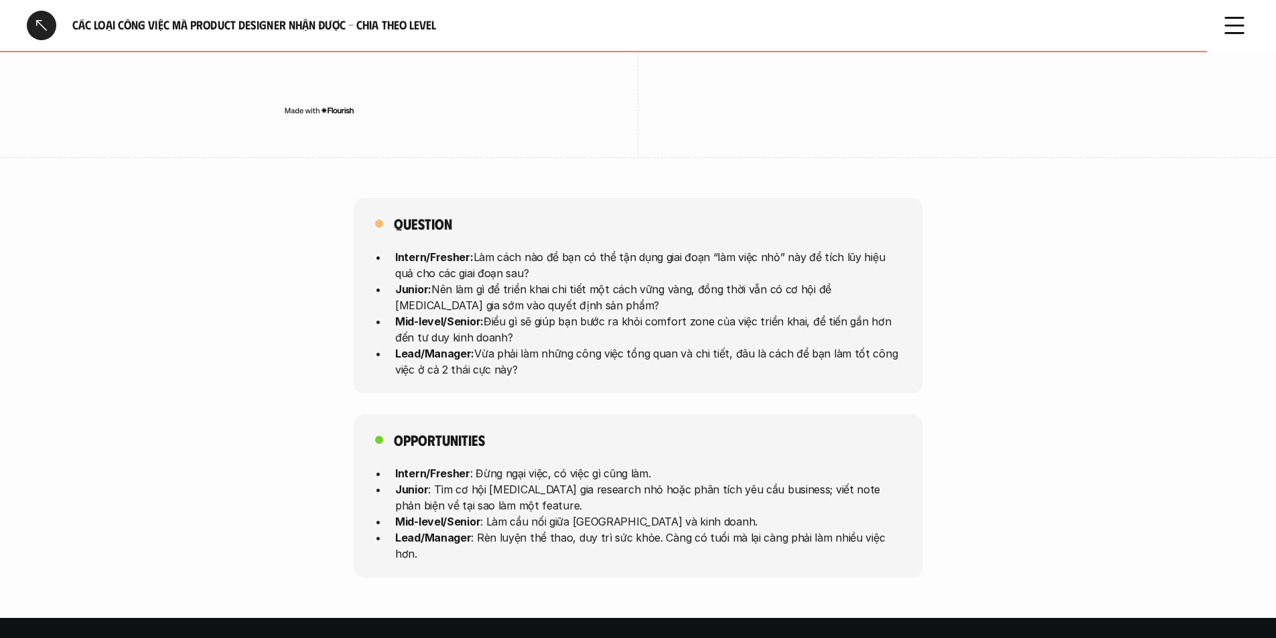
scroll to position [3348, 0]
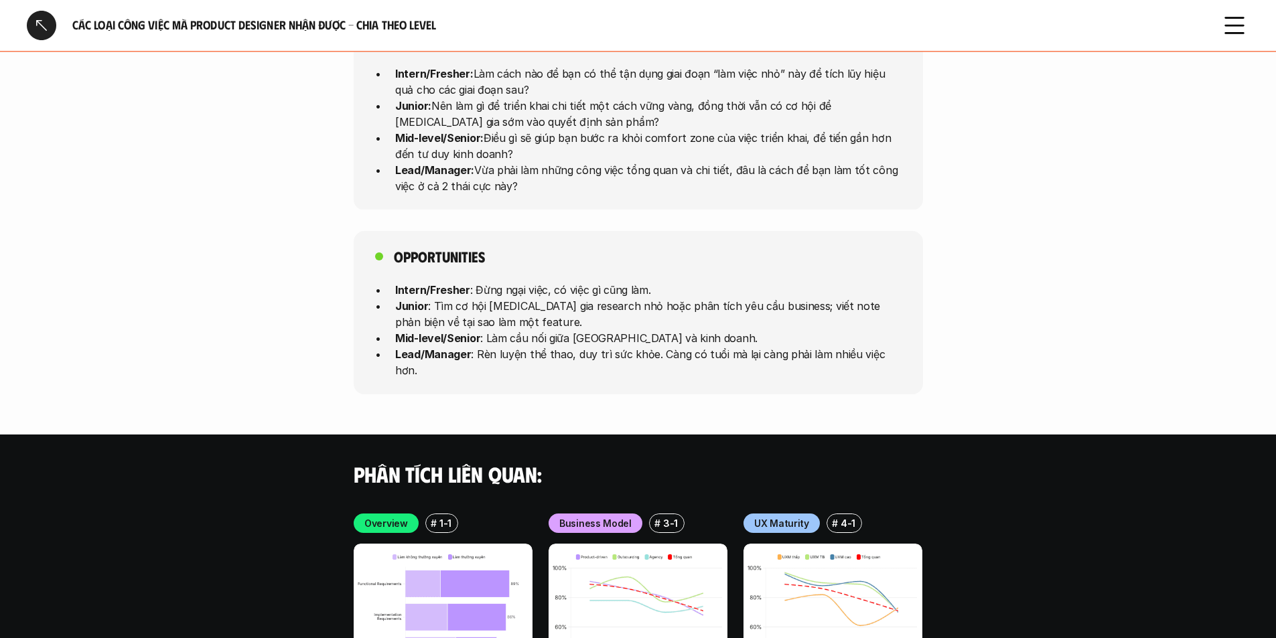
drag, startPoint x: 327, startPoint y: 304, endPoint x: 353, endPoint y: 296, distance: 26.7
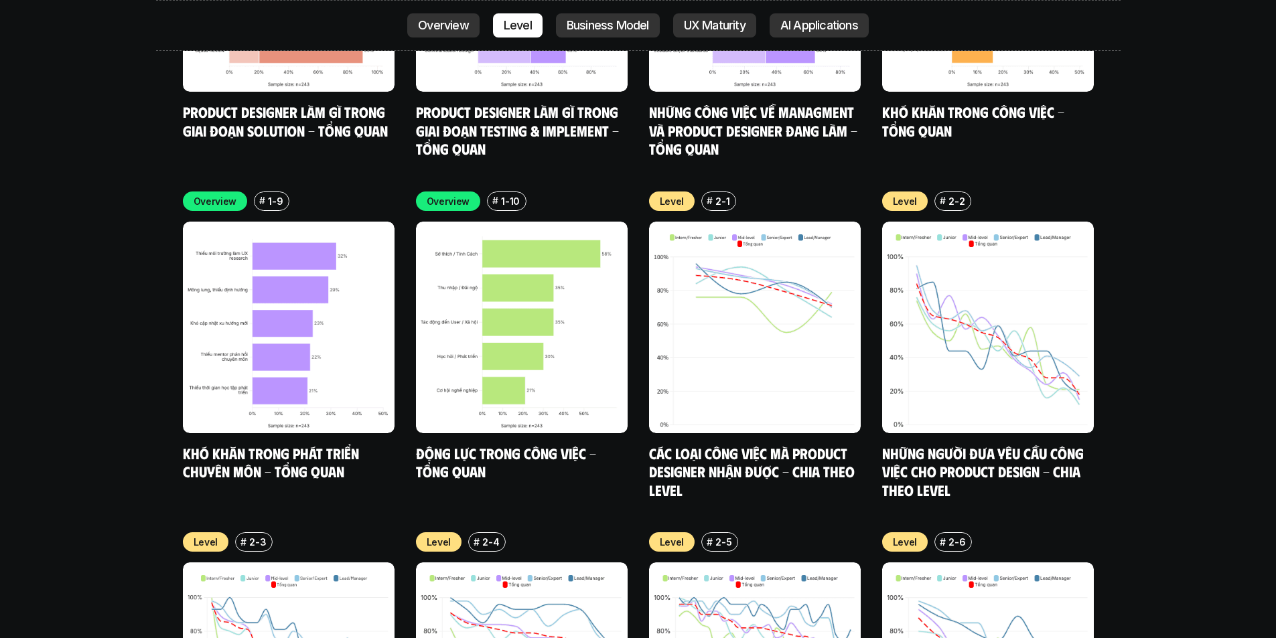
scroll to position [4788, 0]
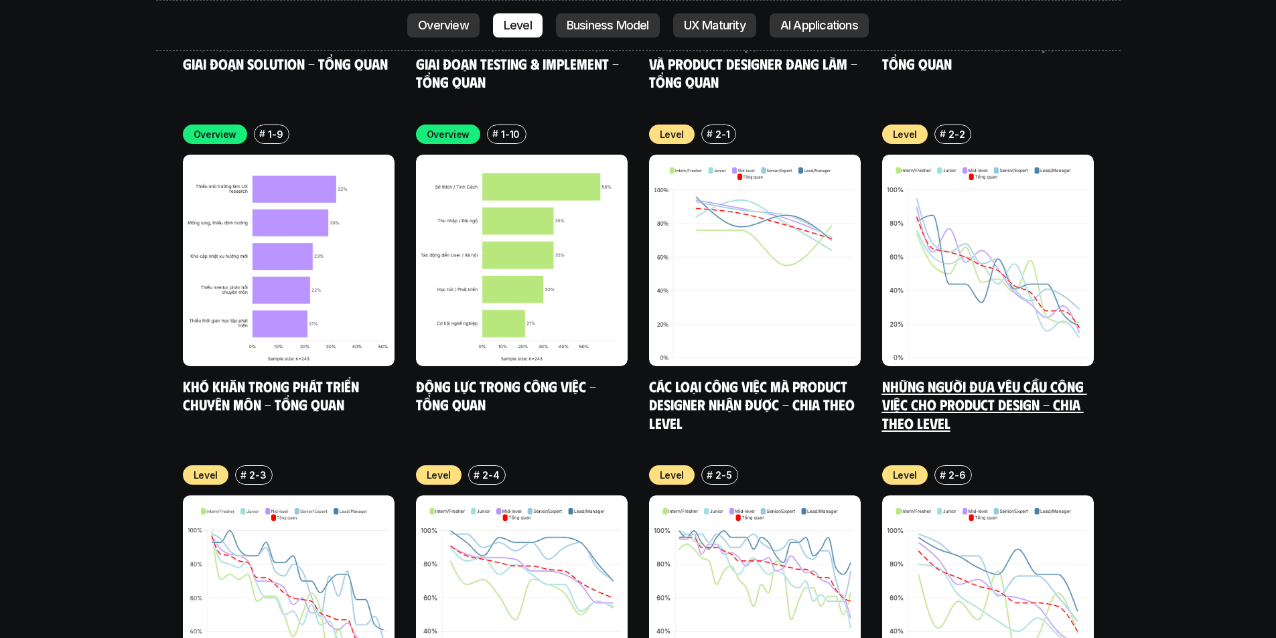
click at [1027, 377] on link "Những người đưa yêu cầu công việc cho Product Design - Chia theo Level" at bounding box center [984, 404] width 205 height 55
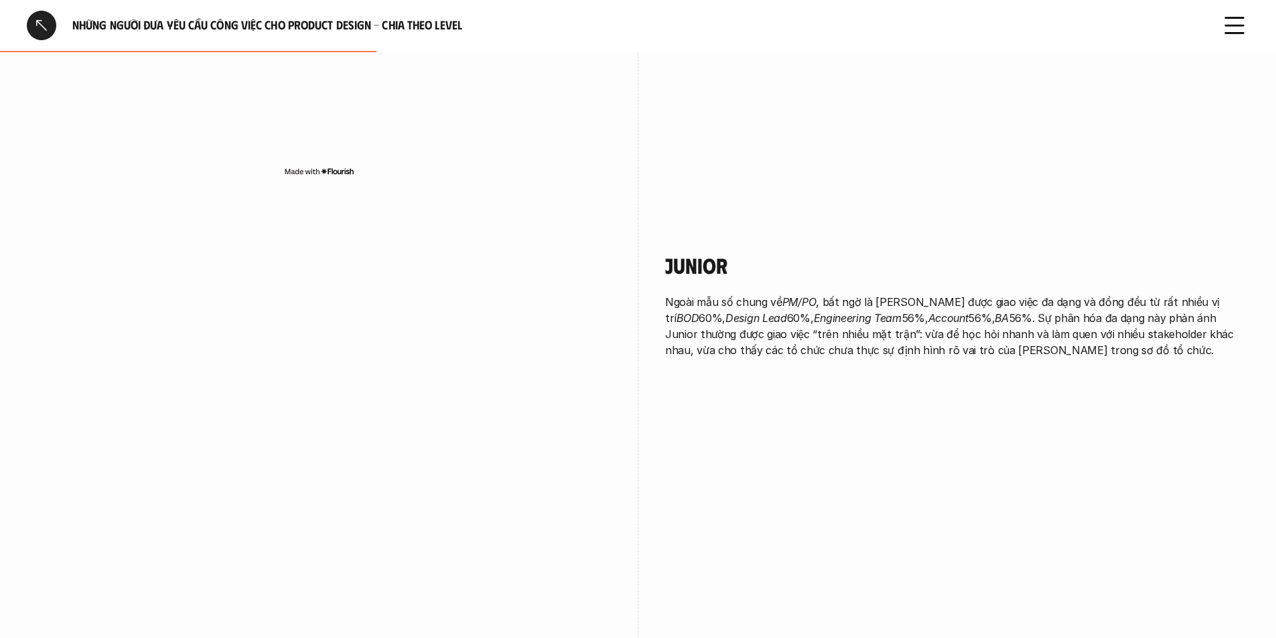
scroll to position [1005, 0]
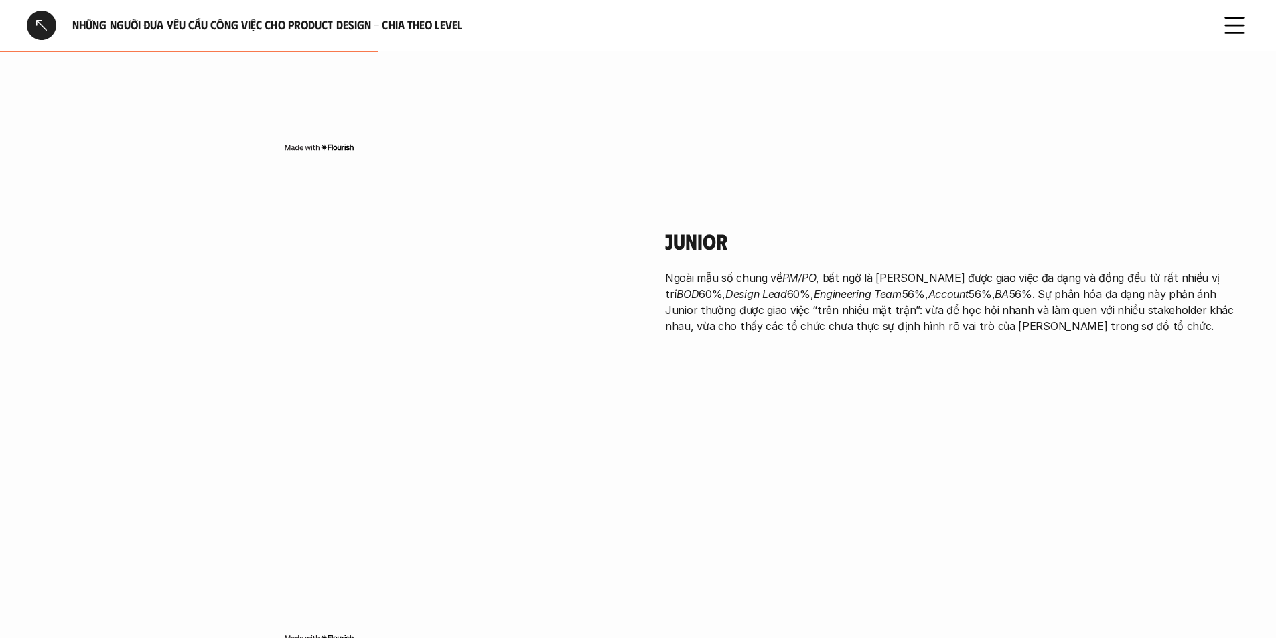
click at [750, 453] on div "Junior Ngoài mẫu số chung về PM/PO , bất ngờ là [PERSON_NAME] được giao việc đa…" at bounding box center [638, 440] width 1222 height 491
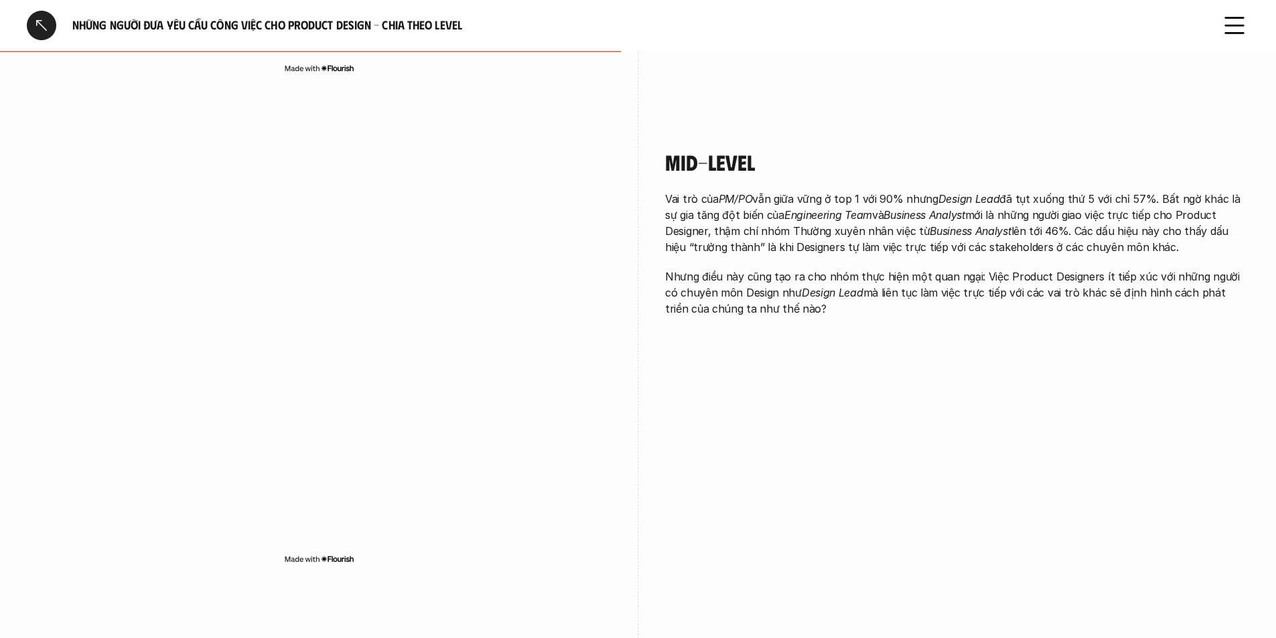
scroll to position [1607, 0]
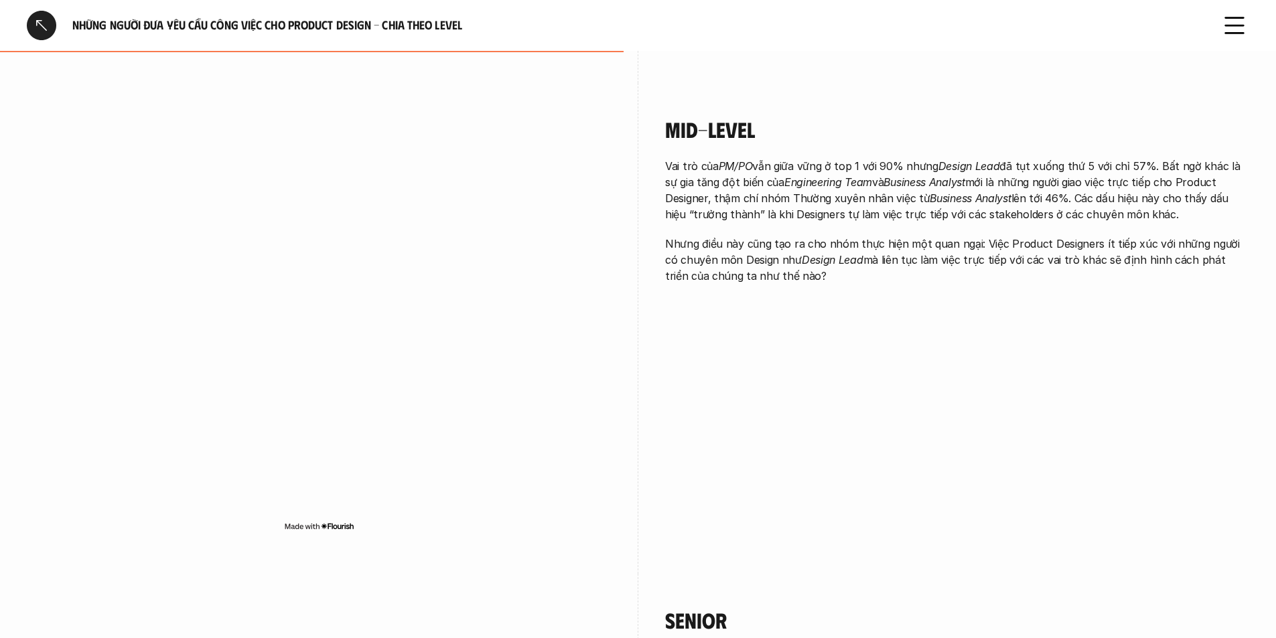
click at [984, 216] on p "Vai trò của PM/PO vẫn giữa vững ở top 1 với 90% nhưng Design Lead đã tụt xuống …" at bounding box center [957, 190] width 584 height 64
click at [972, 214] on p "Vai trò của PM/PO vẫn giữa vững ở top 1 với 90% nhưng Design Lead đã tụt xuống …" at bounding box center [957, 190] width 584 height 64
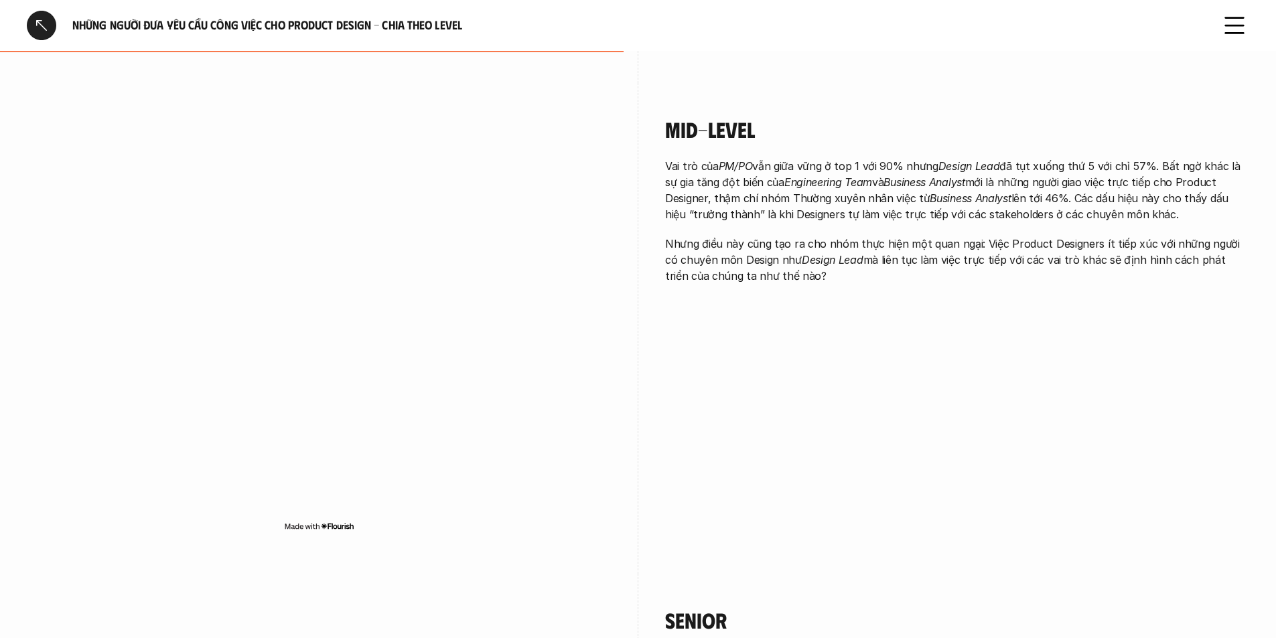
click at [954, 293] on div "Mid-level Vai trò của PM/PO vẫn giữa vững ở top 1 với 90% nhưng Design Lead đã …" at bounding box center [957, 203] width 584 height 241
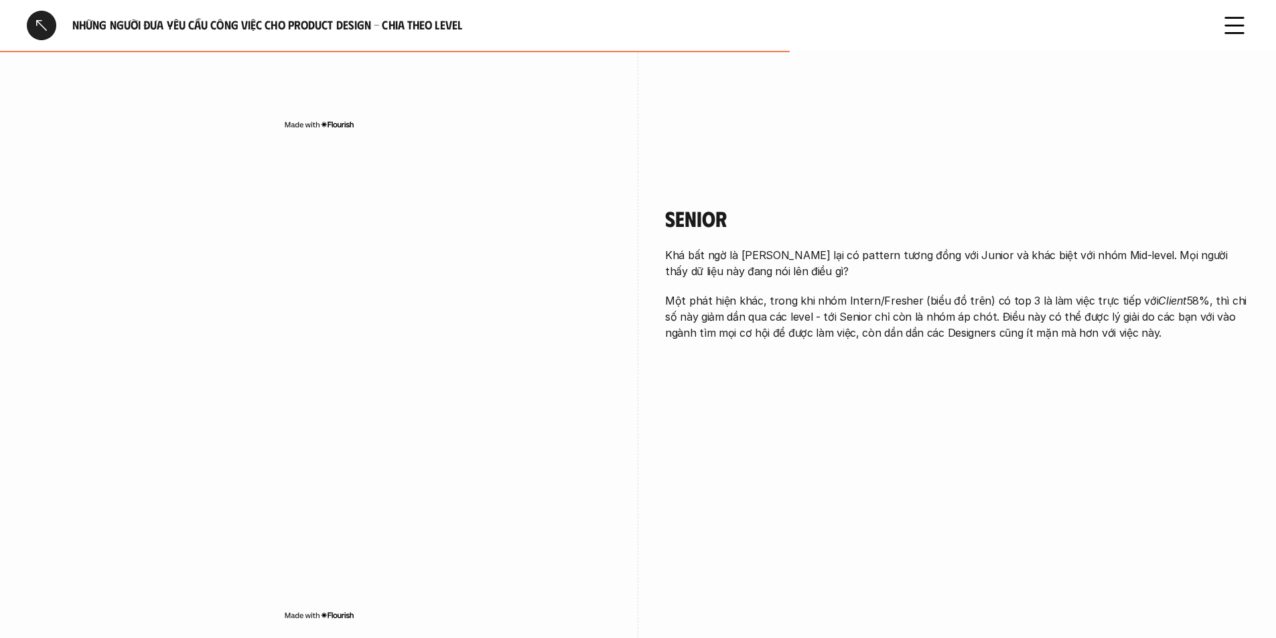
scroll to position [2076, 0]
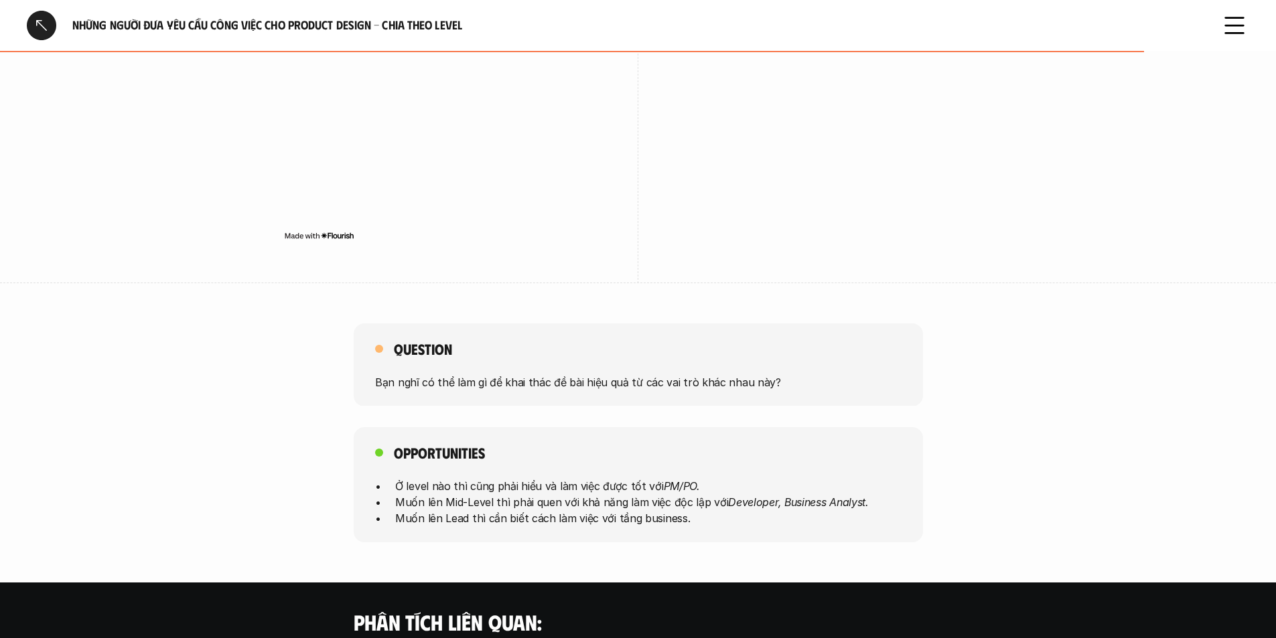
drag, startPoint x: 759, startPoint y: 366, endPoint x: 753, endPoint y: 340, distance: 26.0
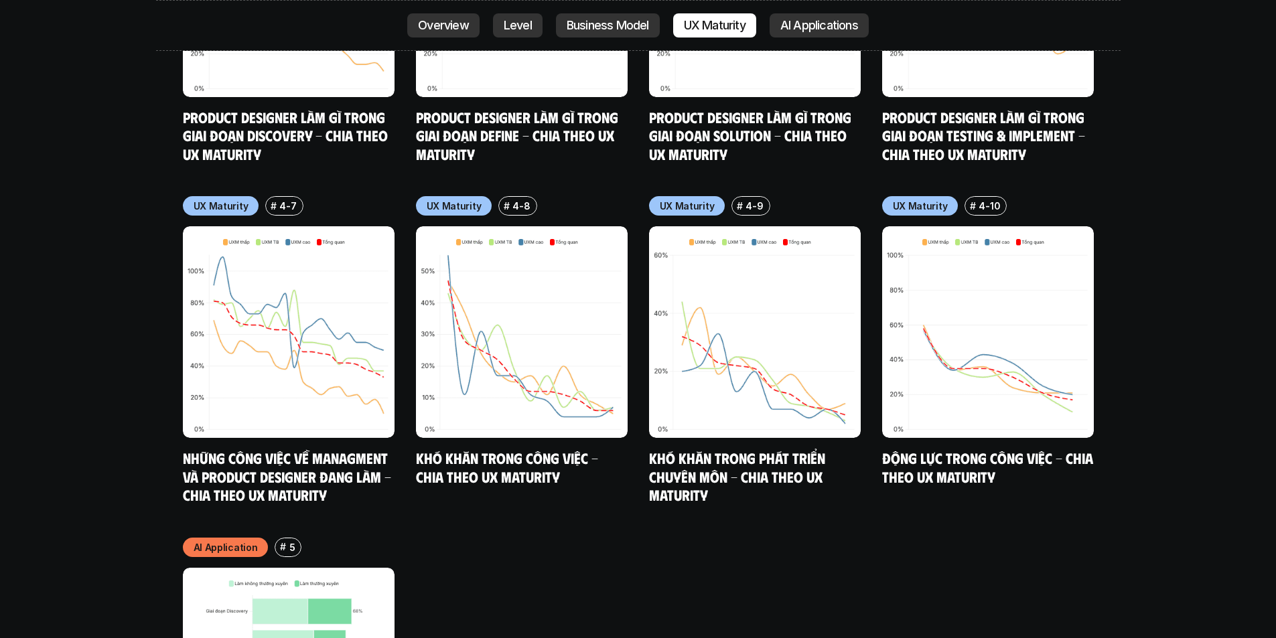
scroll to position [7176, 0]
